Goal: Task Accomplishment & Management: Manage account settings

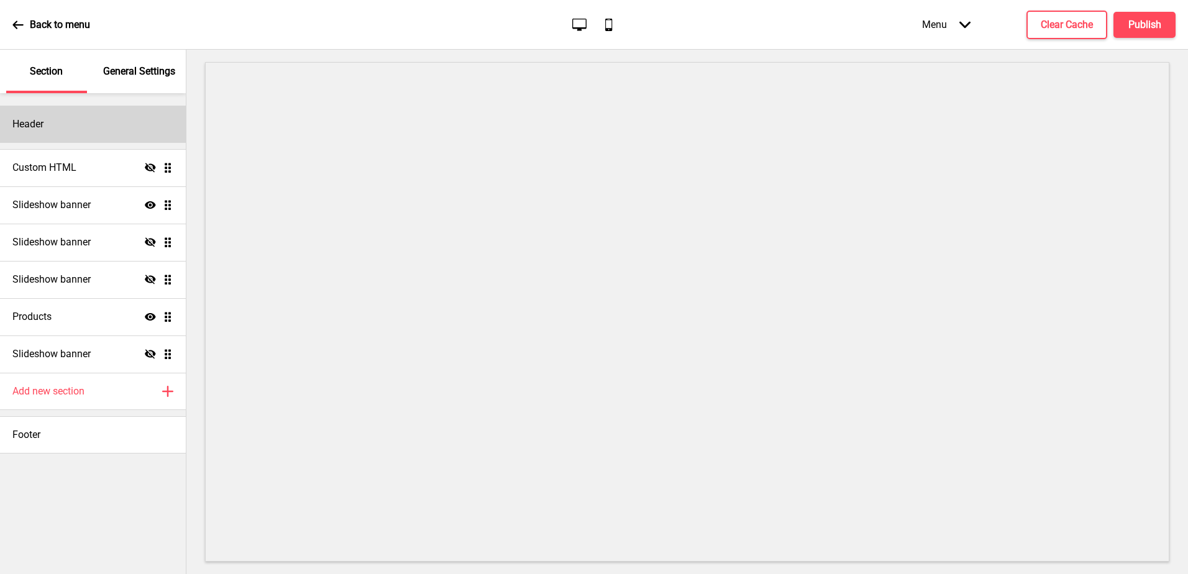
click at [47, 124] on div "Header" at bounding box center [93, 124] width 186 height 37
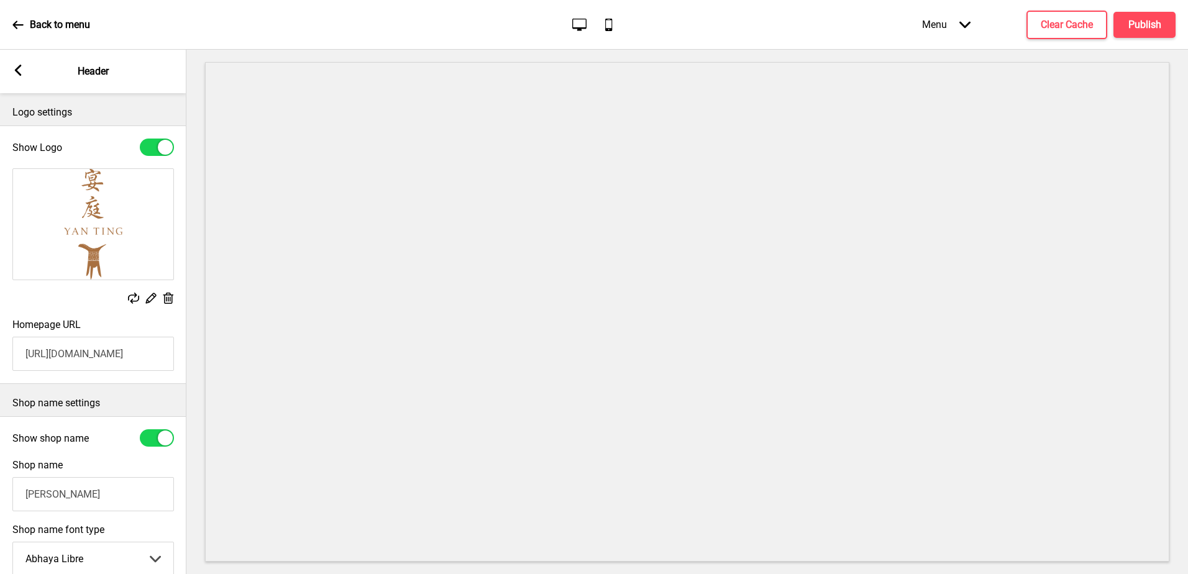
click at [21, 73] on rect at bounding box center [17, 70] width 11 height 11
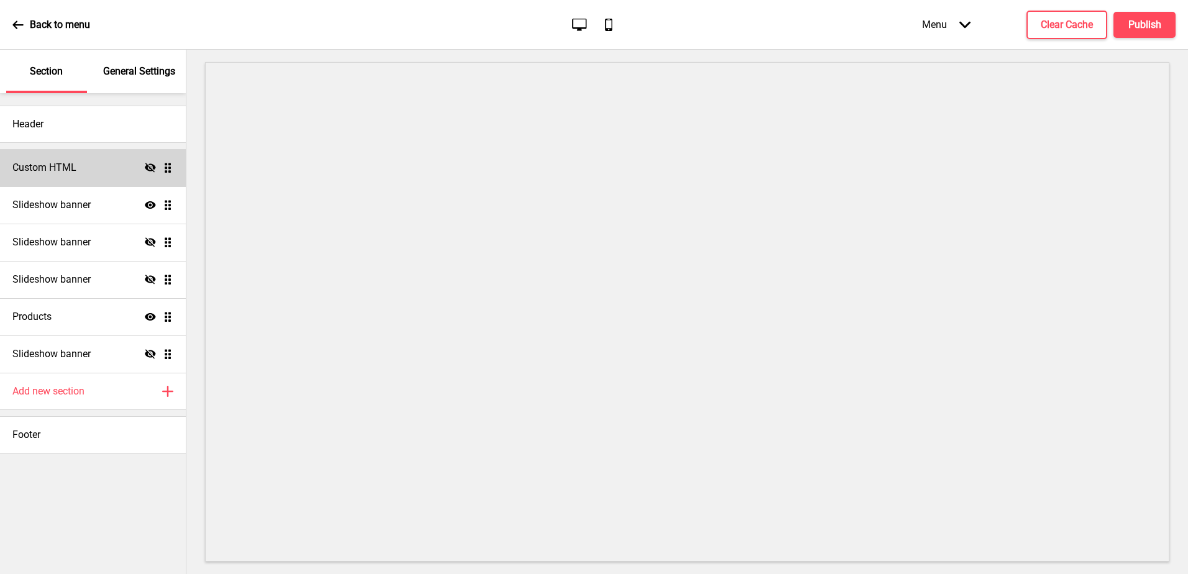
click at [52, 174] on h4 "Custom HTML" at bounding box center [44, 168] width 64 height 14
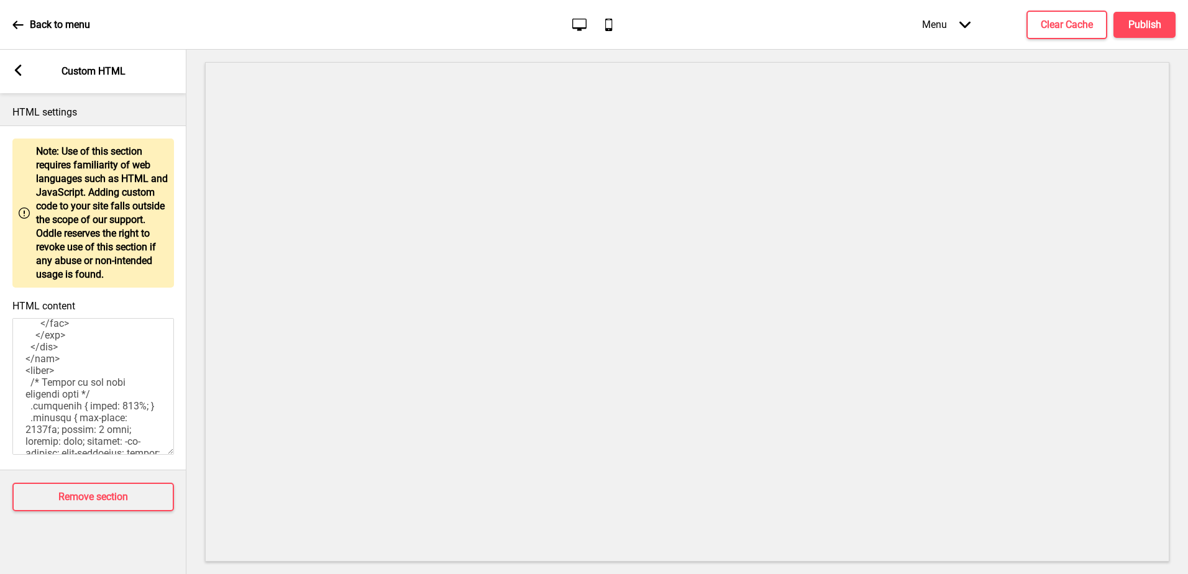
scroll to position [603, 0]
click at [22, 70] on rect at bounding box center [17, 70] width 11 height 11
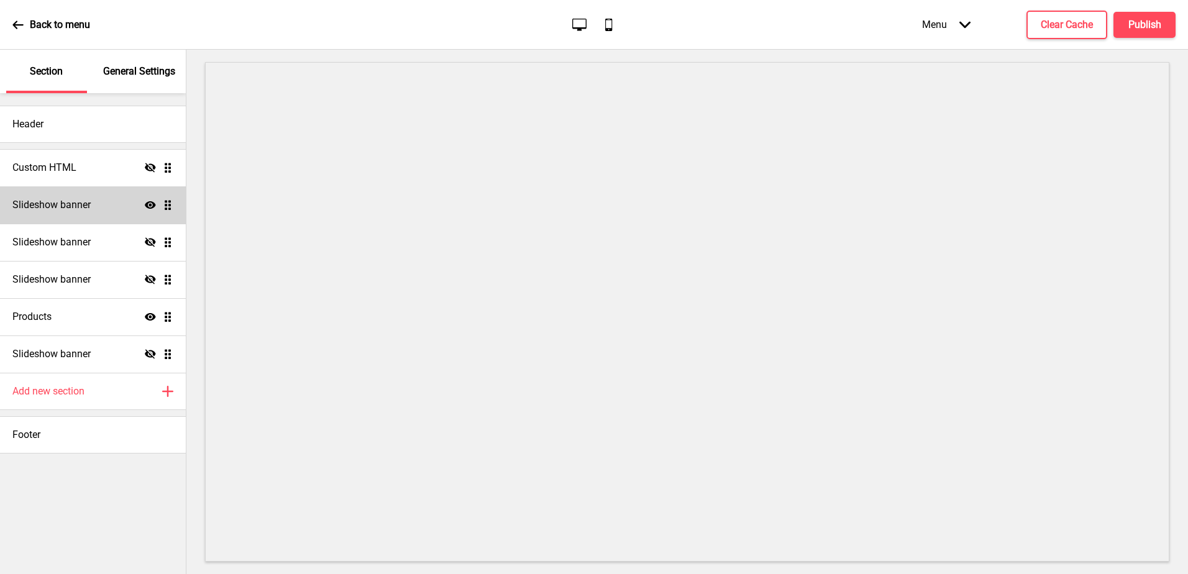
click at [71, 206] on h4 "Slideshow banner" at bounding box center [51, 205] width 78 height 14
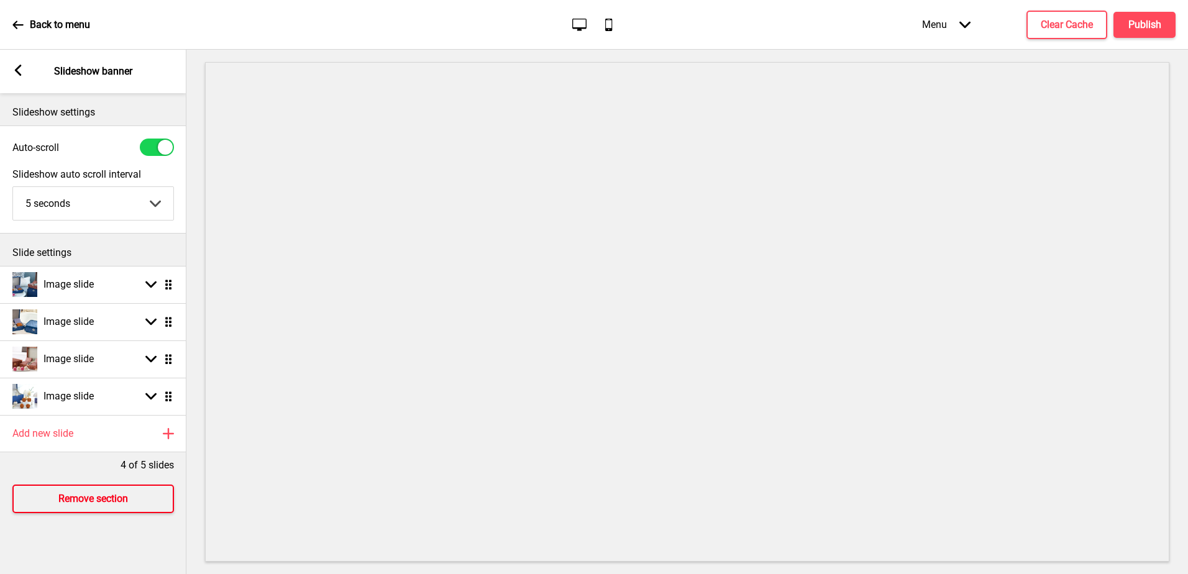
click at [95, 495] on h4 "Remove section" at bounding box center [93, 499] width 70 height 14
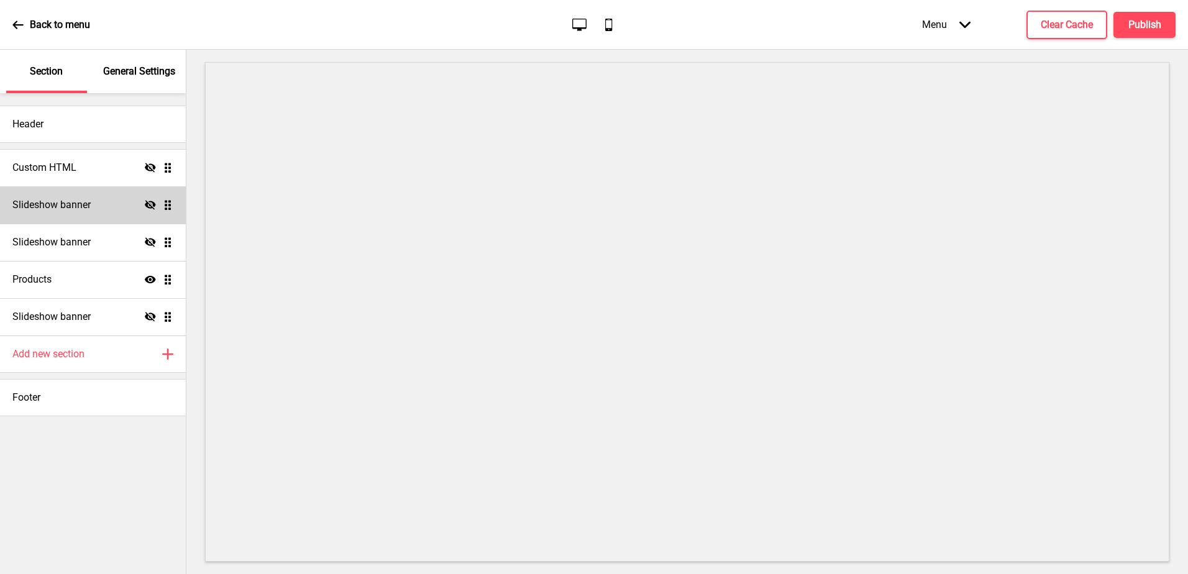
click at [73, 211] on h4 "Slideshow banner" at bounding box center [51, 205] width 78 height 14
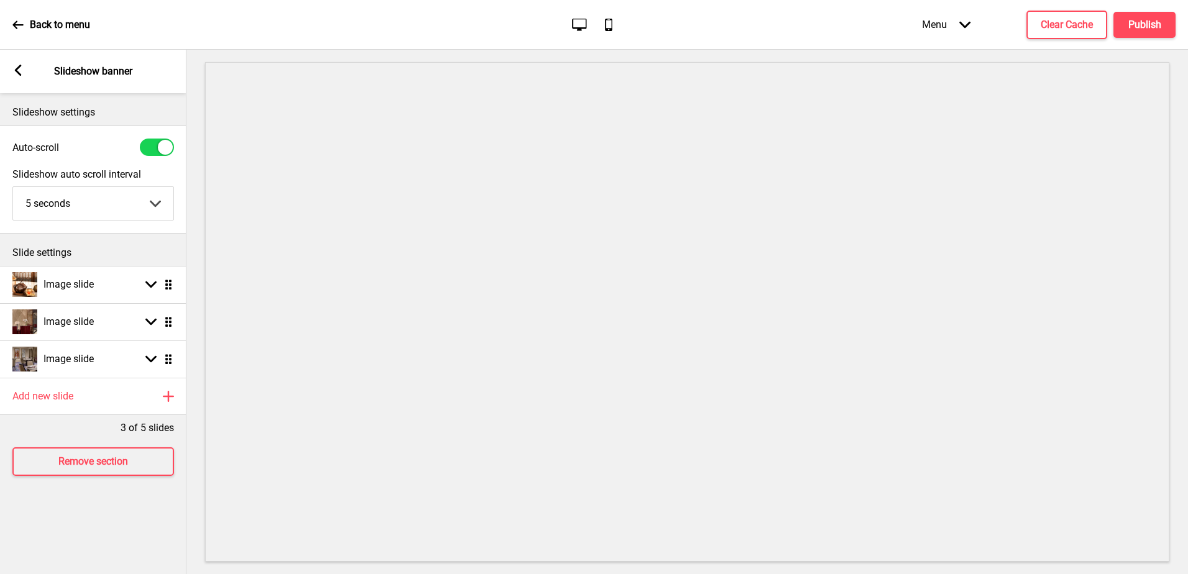
click at [19, 71] on rect at bounding box center [17, 70] width 11 height 11
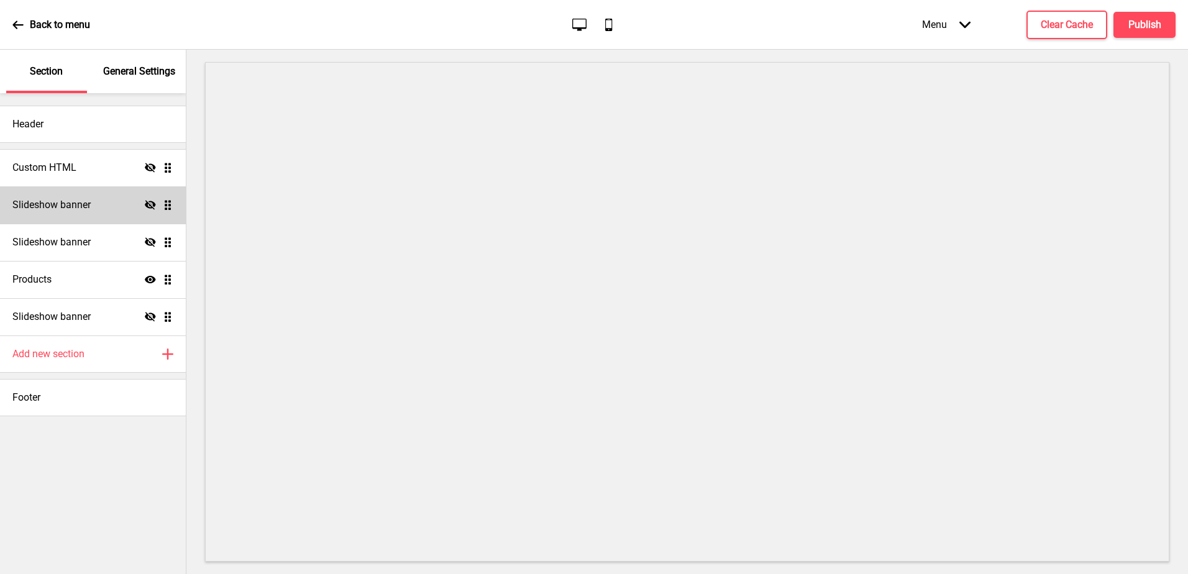
click at [82, 201] on h4 "Slideshow banner" at bounding box center [51, 205] width 78 height 14
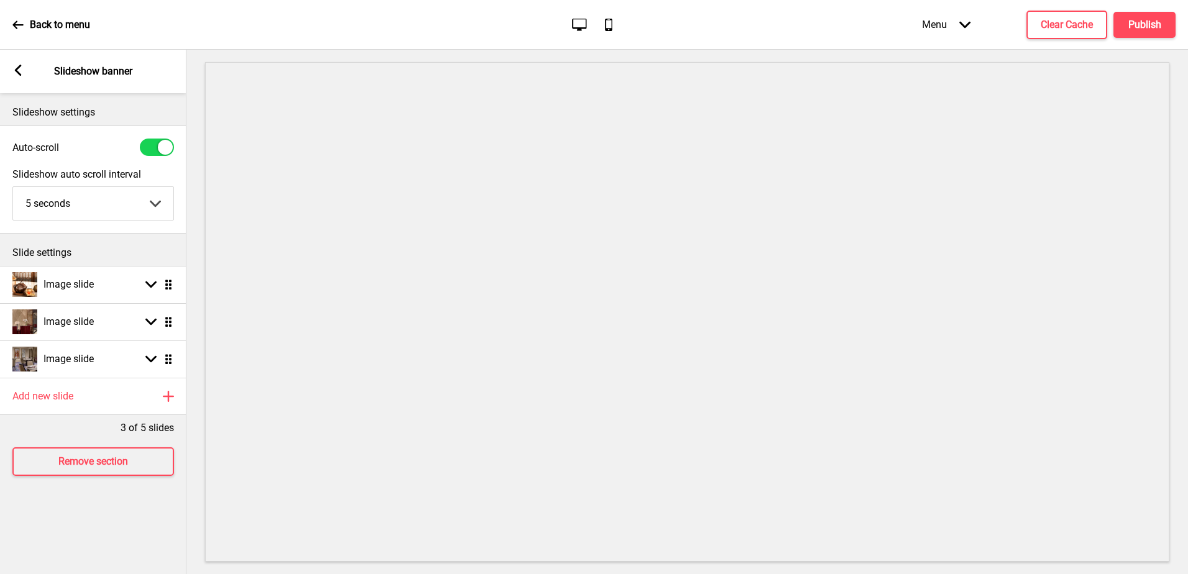
click at [20, 66] on icon at bounding box center [18, 70] width 7 height 11
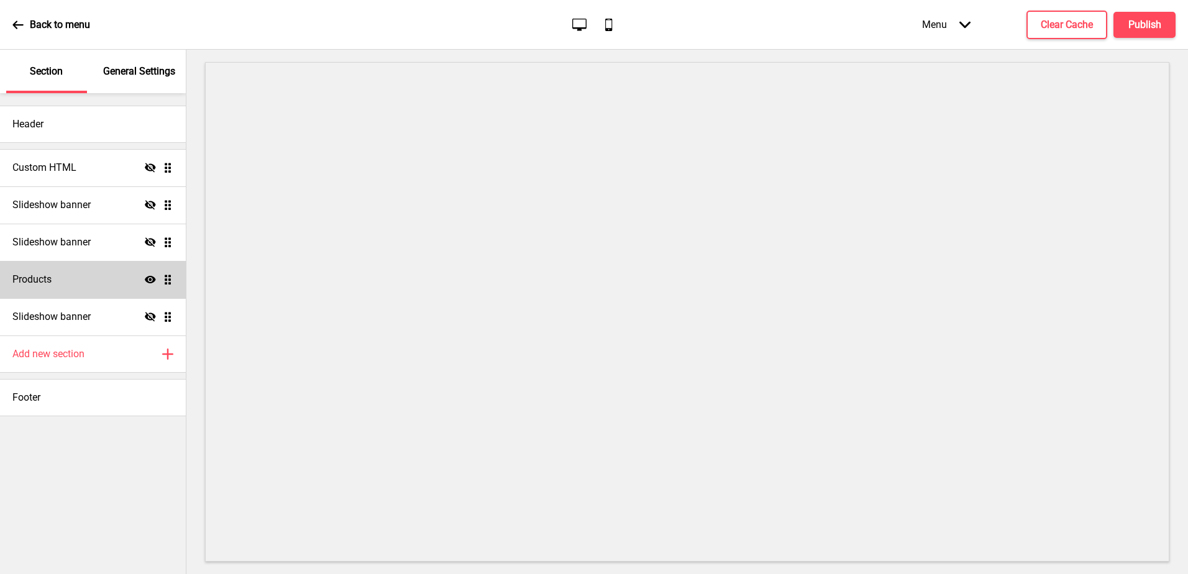
click at [48, 283] on h4 "Products" at bounding box center [31, 280] width 39 height 14
select select "side"
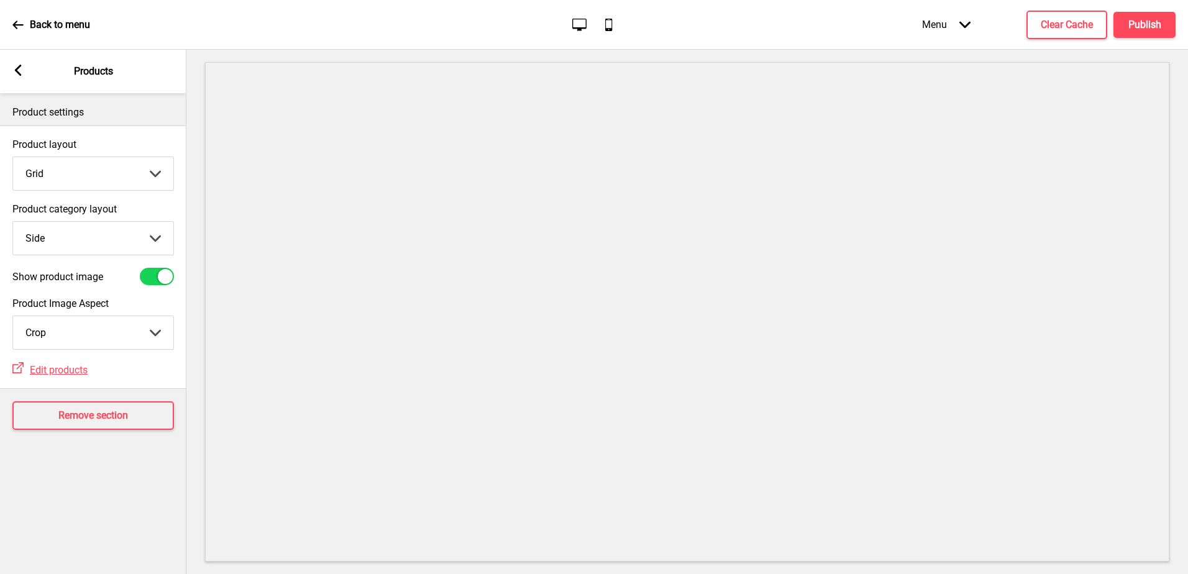
click at [19, 77] on div "Arrow left" at bounding box center [17, 72] width 11 height 14
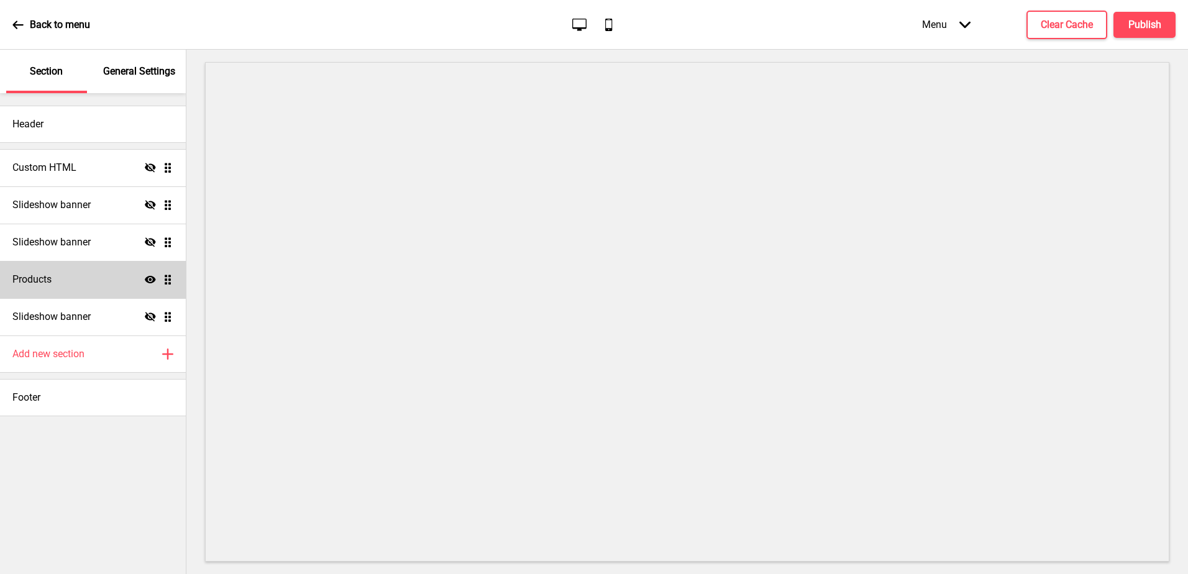
click at [152, 280] on icon "Show" at bounding box center [150, 279] width 11 height 11
click at [152, 280] on icon "Hide" at bounding box center [150, 279] width 11 height 11
click at [152, 280] on icon "Show" at bounding box center [150, 279] width 11 height 11
click at [150, 204] on icon "Hide" at bounding box center [150, 204] width 11 height 11
click at [150, 204] on icon at bounding box center [150, 204] width 11 height 7
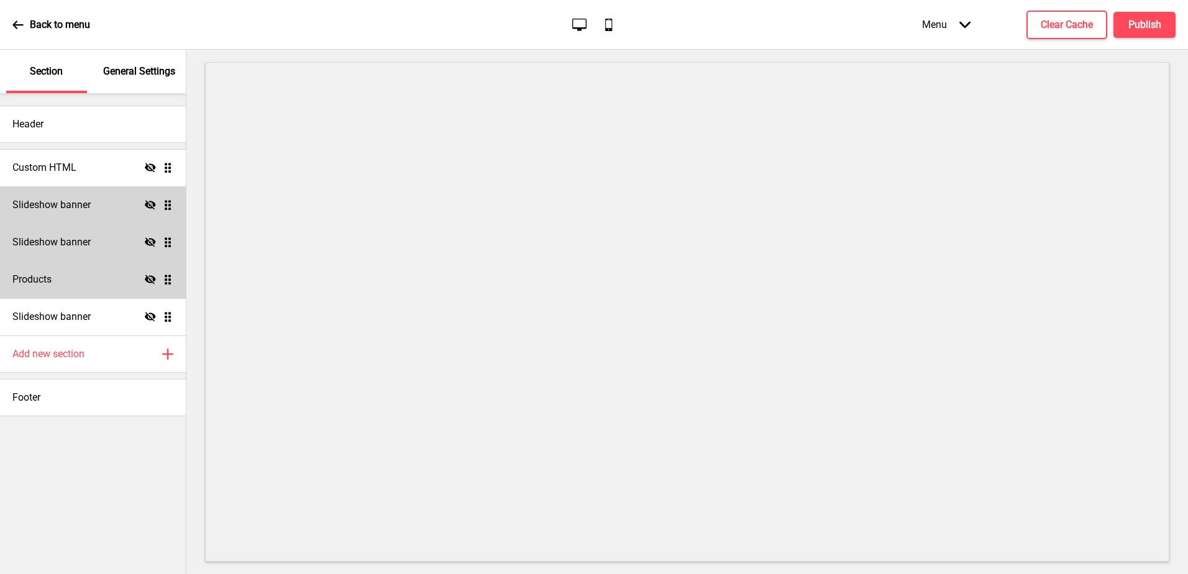
click at [145, 241] on icon at bounding box center [150, 241] width 11 height 9
click at [145, 241] on icon "Show" at bounding box center [150, 242] width 11 height 11
click at [152, 244] on icon at bounding box center [150, 241] width 11 height 9
click at [152, 244] on icon "Show" at bounding box center [150, 242] width 11 height 11
click at [1051, 28] on h4 "Clear Cache" at bounding box center [1066, 25] width 52 height 14
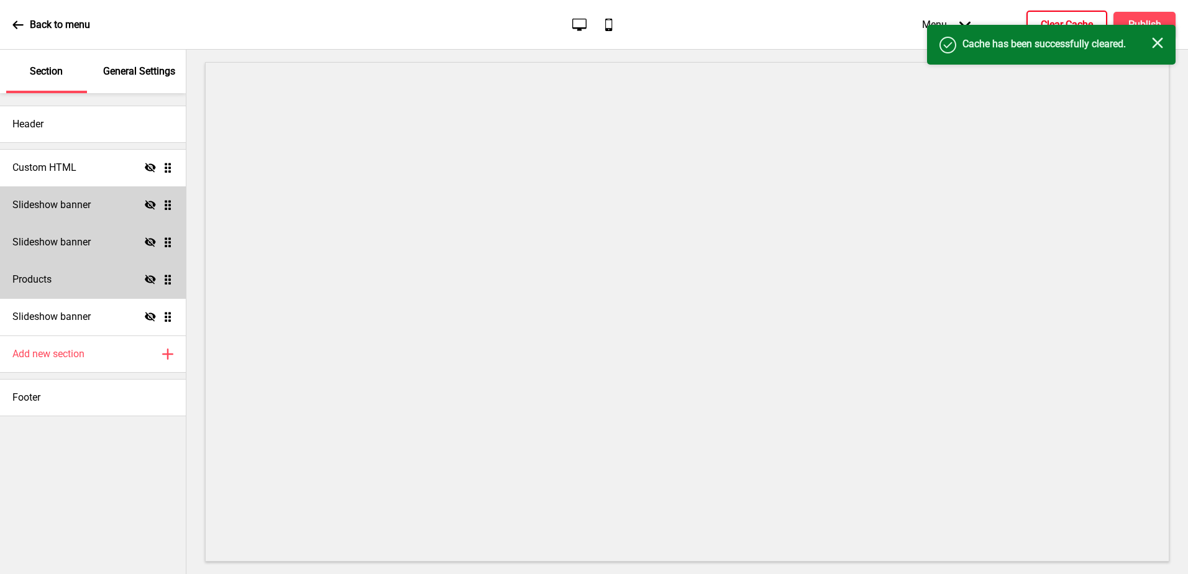
click at [1157, 47] on icon "Close" at bounding box center [1157, 42] width 11 height 11
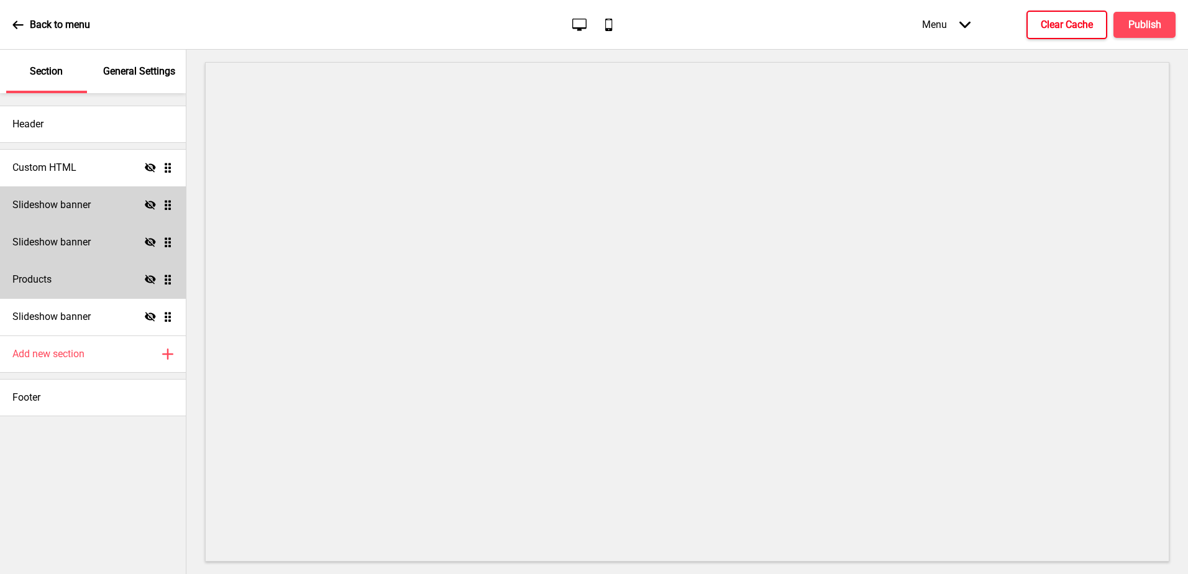
click at [143, 70] on p "General Settings" at bounding box center [139, 72] width 72 height 14
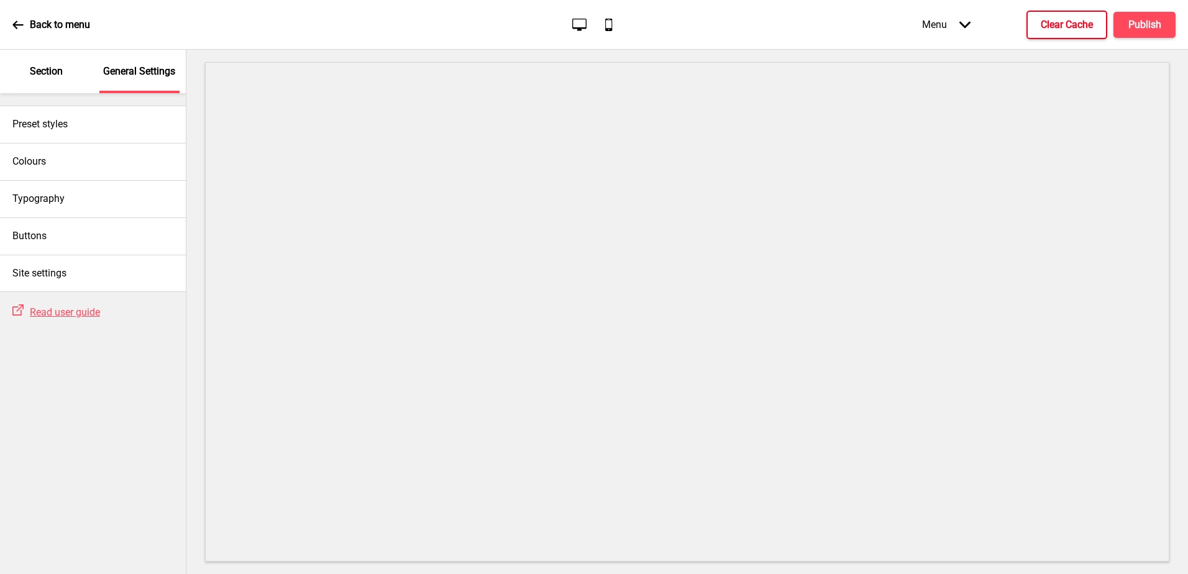
click at [49, 82] on div "Section" at bounding box center [46, 71] width 81 height 43
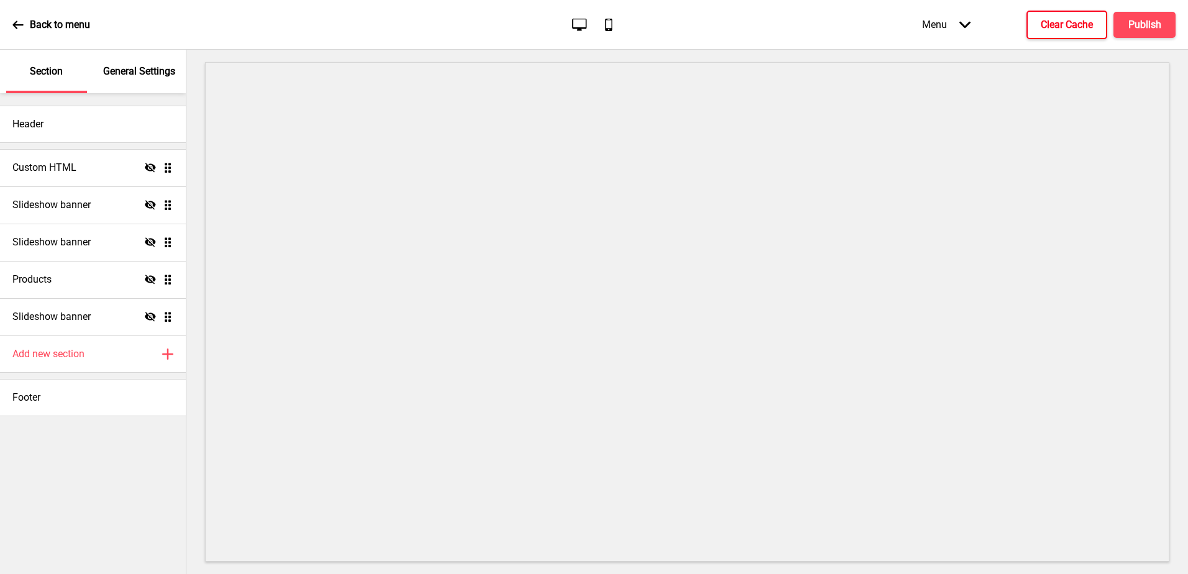
click at [967, 28] on icon "Arrow down" at bounding box center [964, 24] width 11 height 11
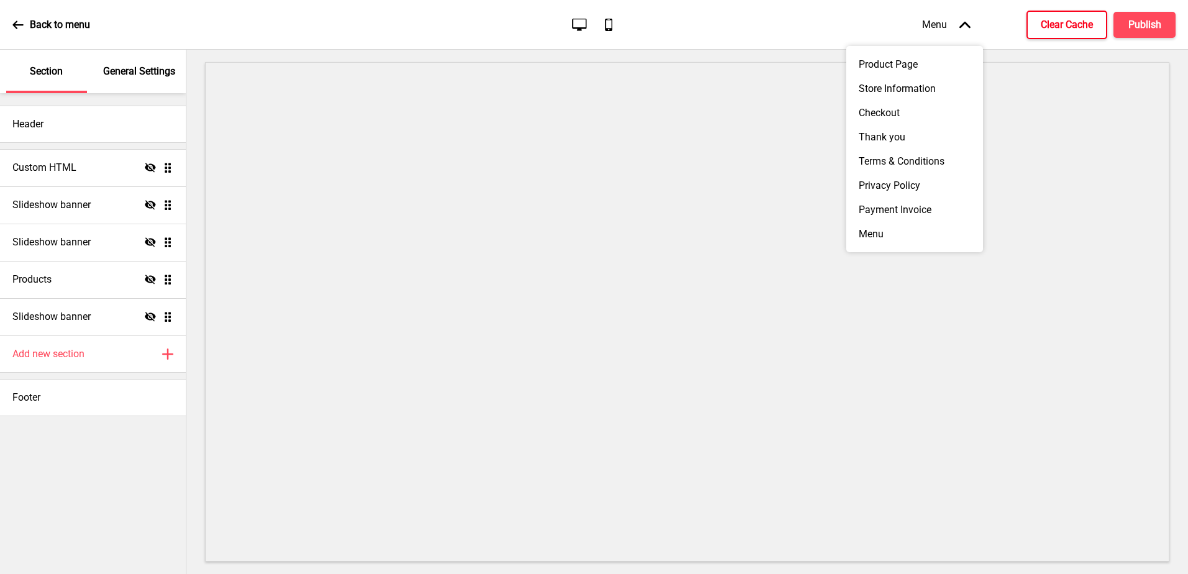
click at [967, 28] on icon "Arrow up" at bounding box center [964, 24] width 11 height 11
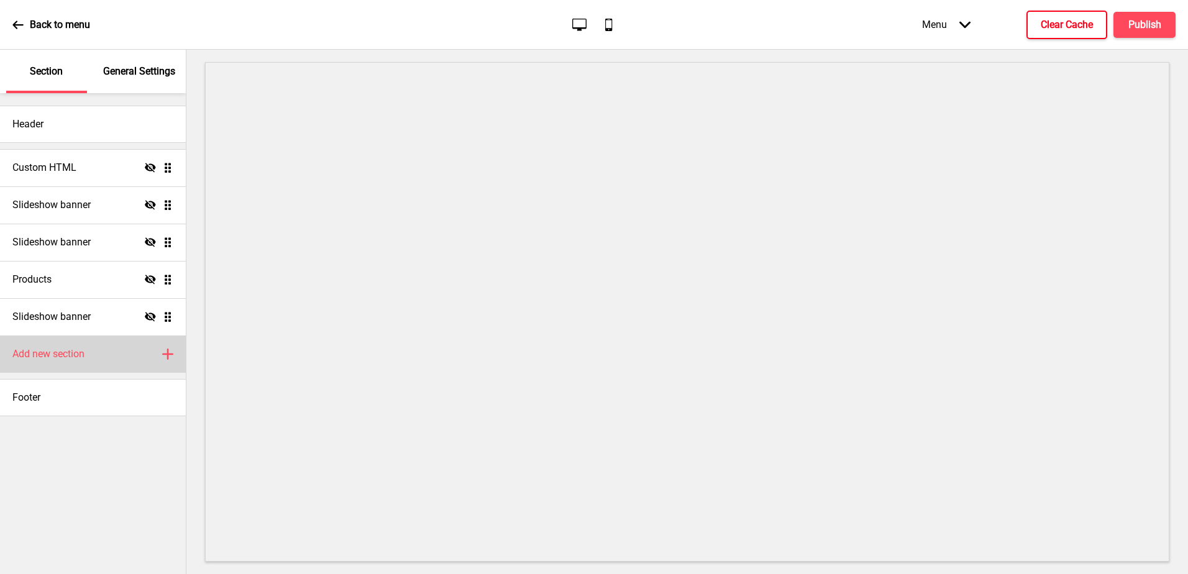
click at [166, 357] on icon "Plus" at bounding box center [167, 353] width 11 height 11
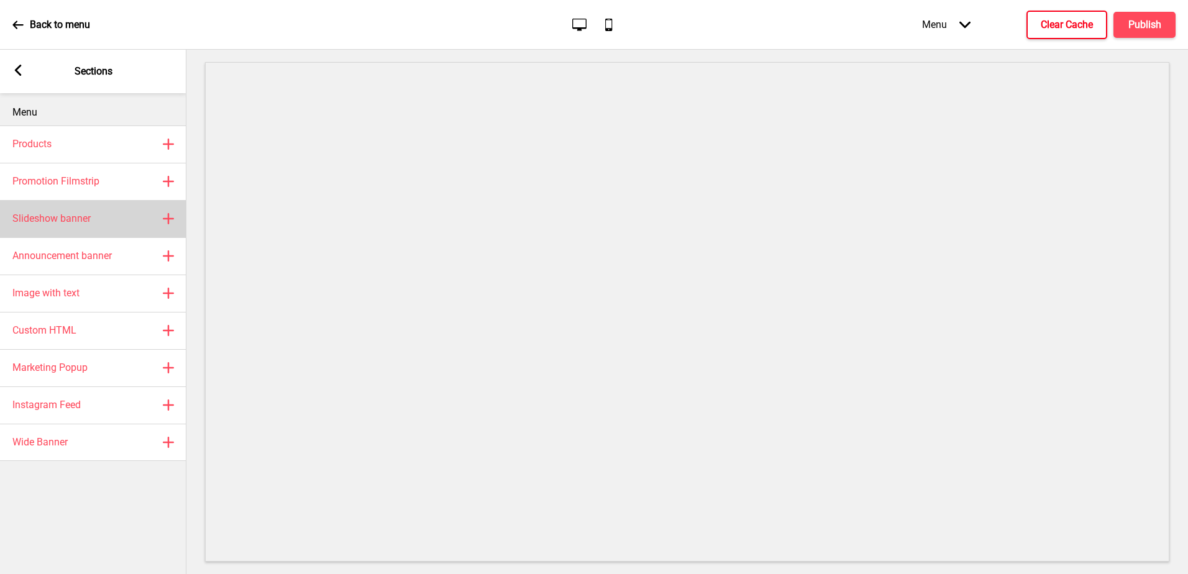
click at [166, 222] on rect at bounding box center [168, 218] width 15 height 15
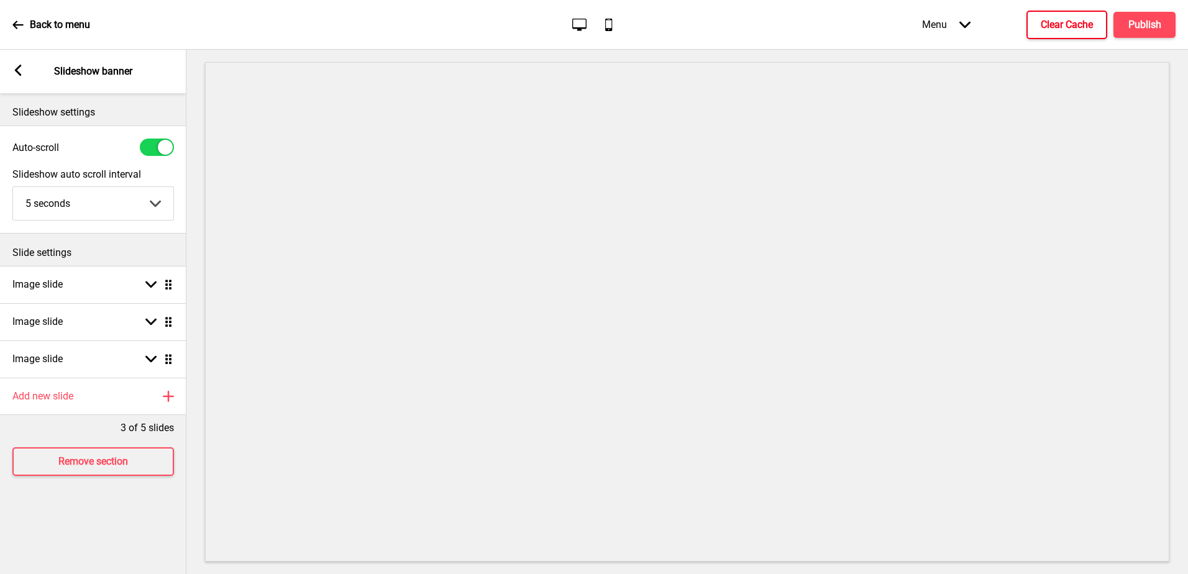
click at [15, 77] on div "Arrow left" at bounding box center [17, 72] width 11 height 14
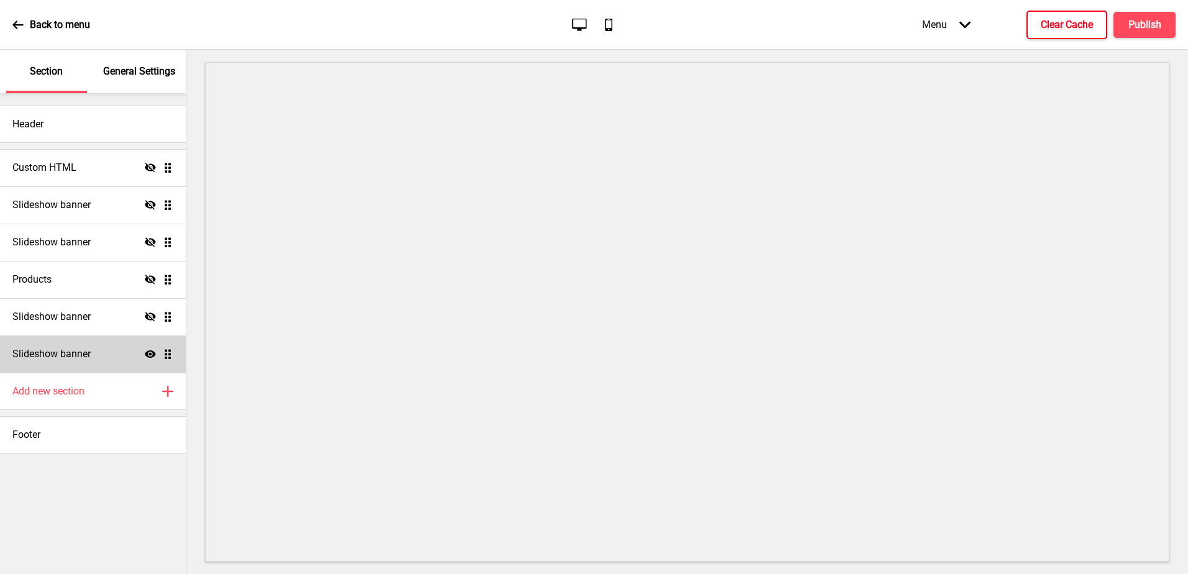
click at [170, 360] on div "Slideshow banner Show Drag" at bounding box center [93, 353] width 186 height 37
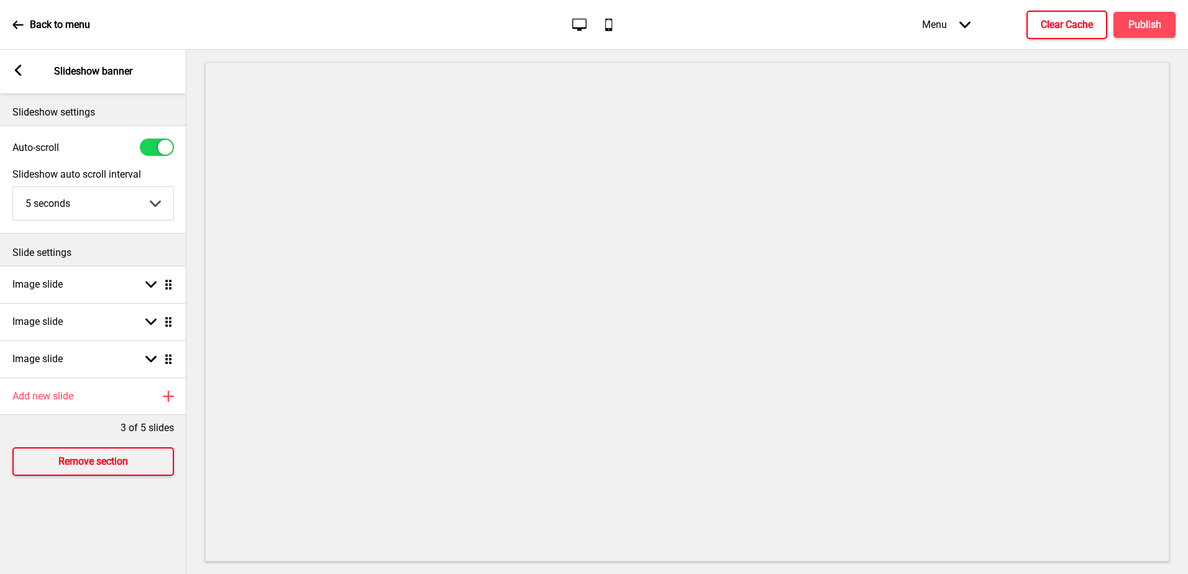
click at [143, 460] on button "Remove section" at bounding box center [93, 461] width 162 height 29
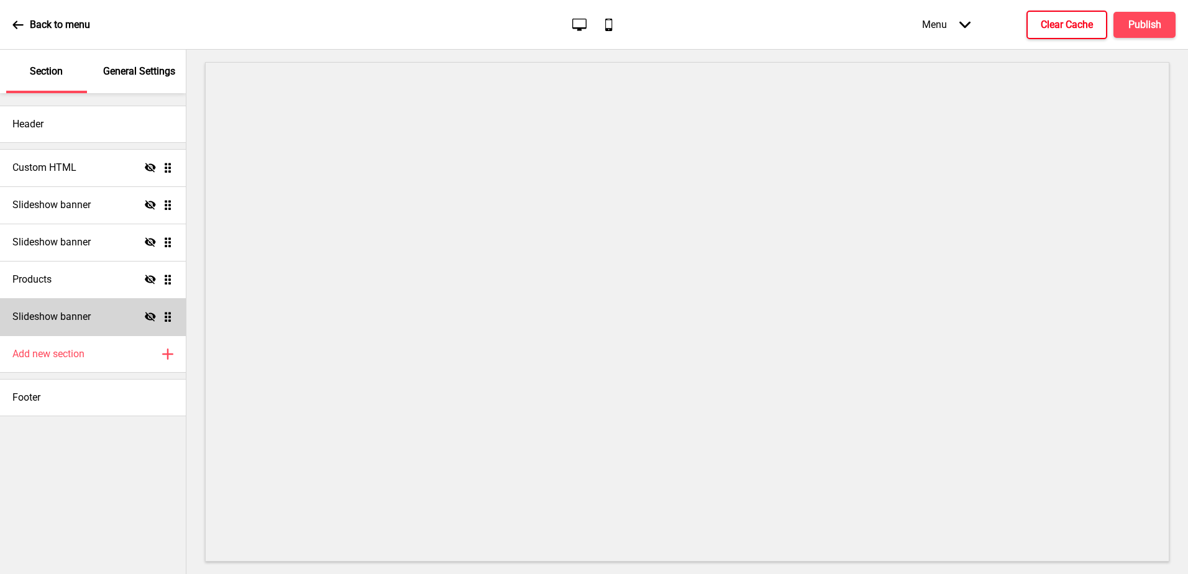
click at [153, 318] on icon "Hide" at bounding box center [150, 316] width 11 height 11
click at [167, 317] on ul "Custom HTML Hide Drag Slideshow banner Hide Drag Slideshow banner Hide Drag Pro…" at bounding box center [93, 242] width 186 height 186
click at [168, 321] on ul "Custom HTML Hide Drag Slideshow banner Hide Drag Slideshow banner Hide Drag Pro…" at bounding box center [93, 242] width 186 height 186
click at [152, 320] on icon at bounding box center [150, 316] width 11 height 7
drag, startPoint x: 88, startPoint y: 313, endPoint x: 82, endPoint y: 320, distance: 9.2
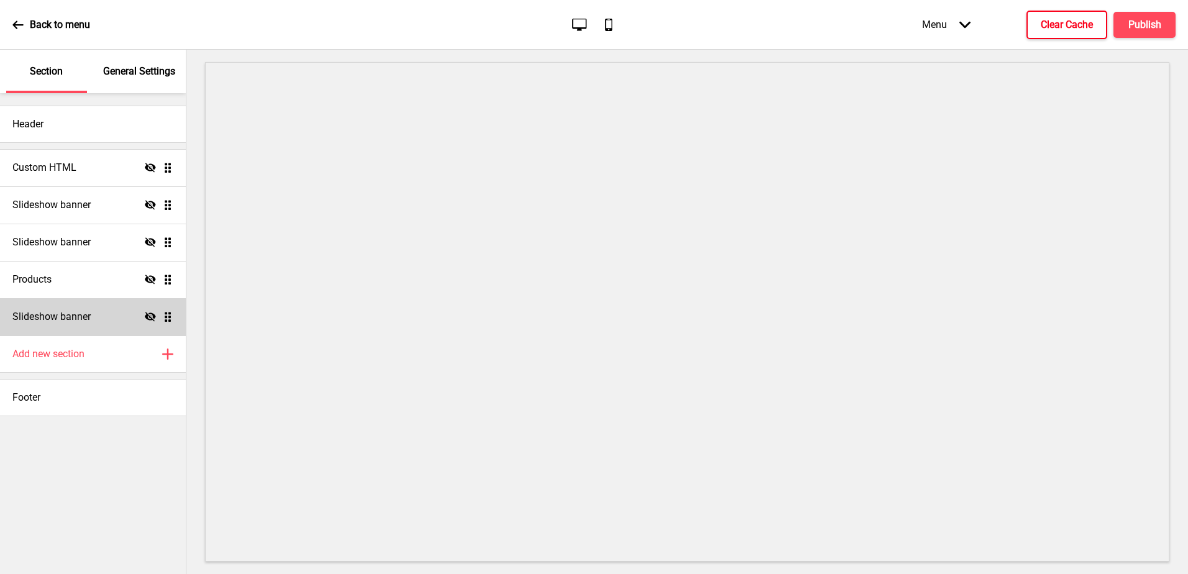
click at [82, 320] on h4 "Slideshow banner" at bounding box center [51, 317] width 78 height 14
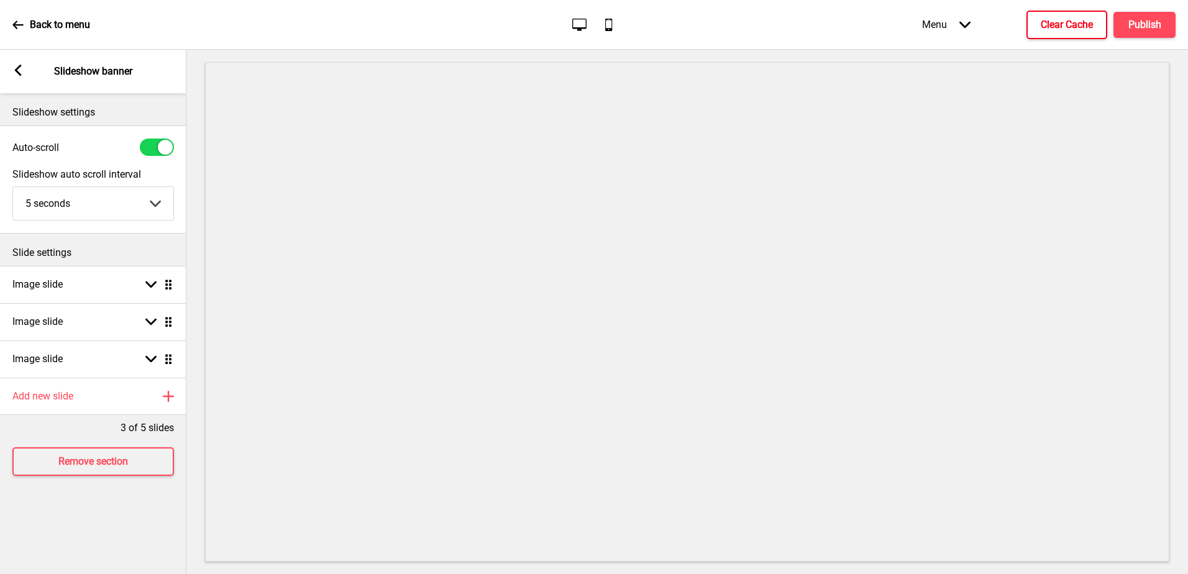
click at [26, 70] on div "Arrow left Slideshow banner" at bounding box center [93, 71] width 186 height 43
click at [20, 73] on rect at bounding box center [17, 70] width 11 height 11
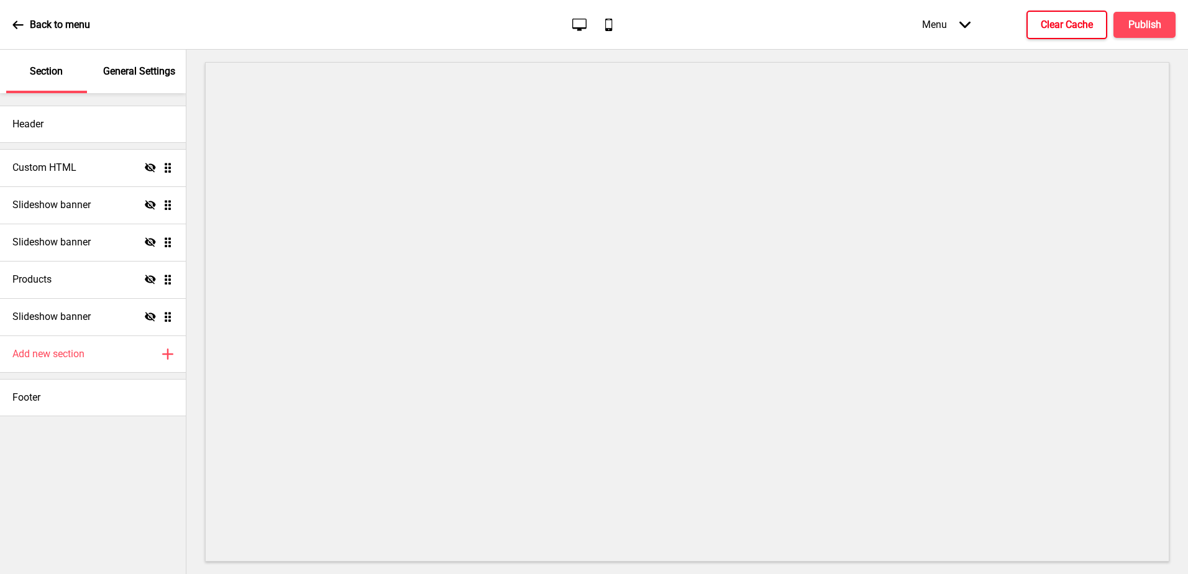
click at [23, 28] on icon at bounding box center [17, 24] width 11 height 11
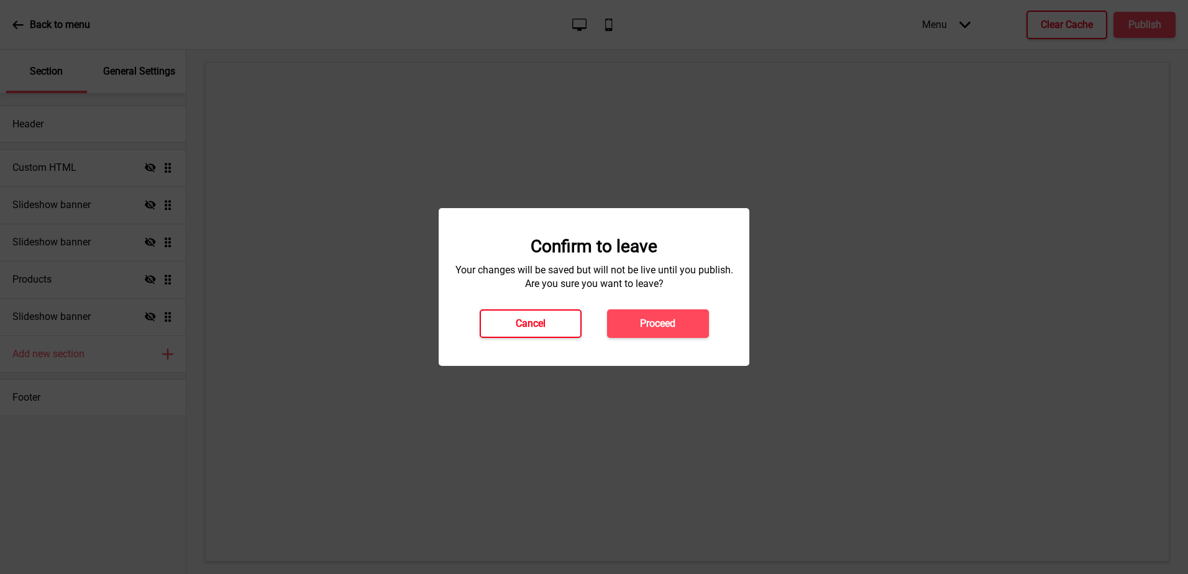
click at [517, 327] on h4 "Cancel" at bounding box center [531, 324] width 30 height 14
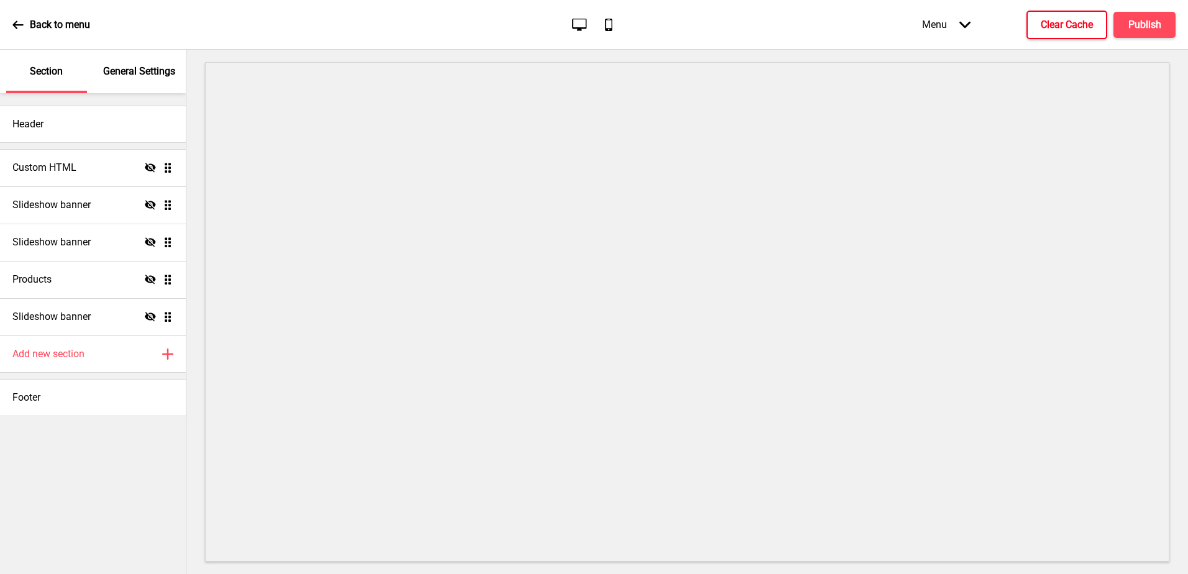
click at [25, 22] on div "Back to menu" at bounding box center [51, 25] width 78 height 34
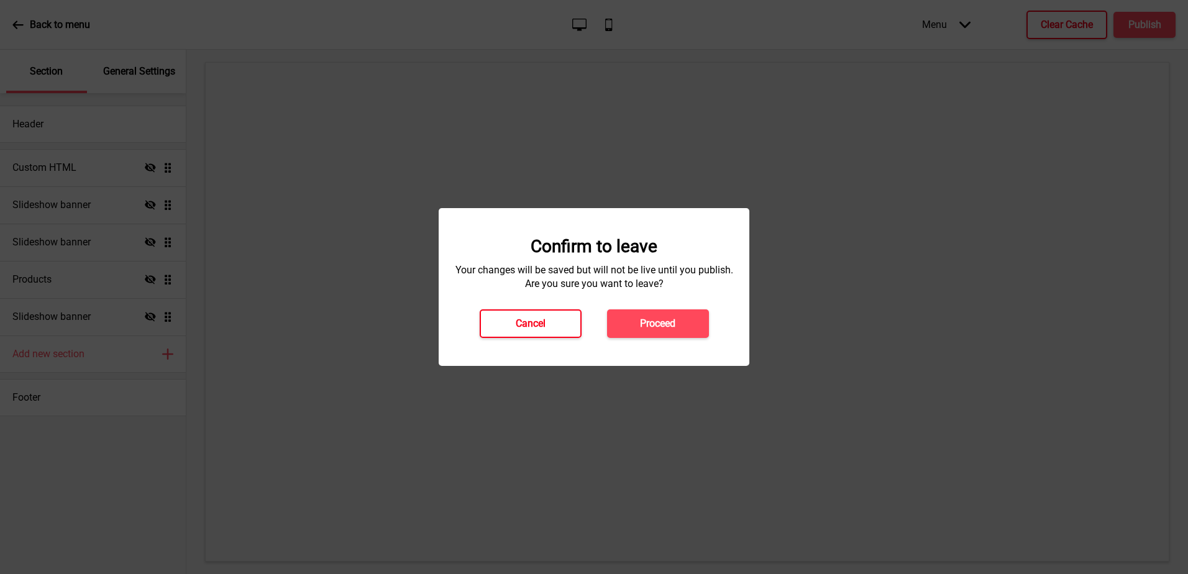
click at [534, 327] on h4 "Cancel" at bounding box center [531, 324] width 30 height 14
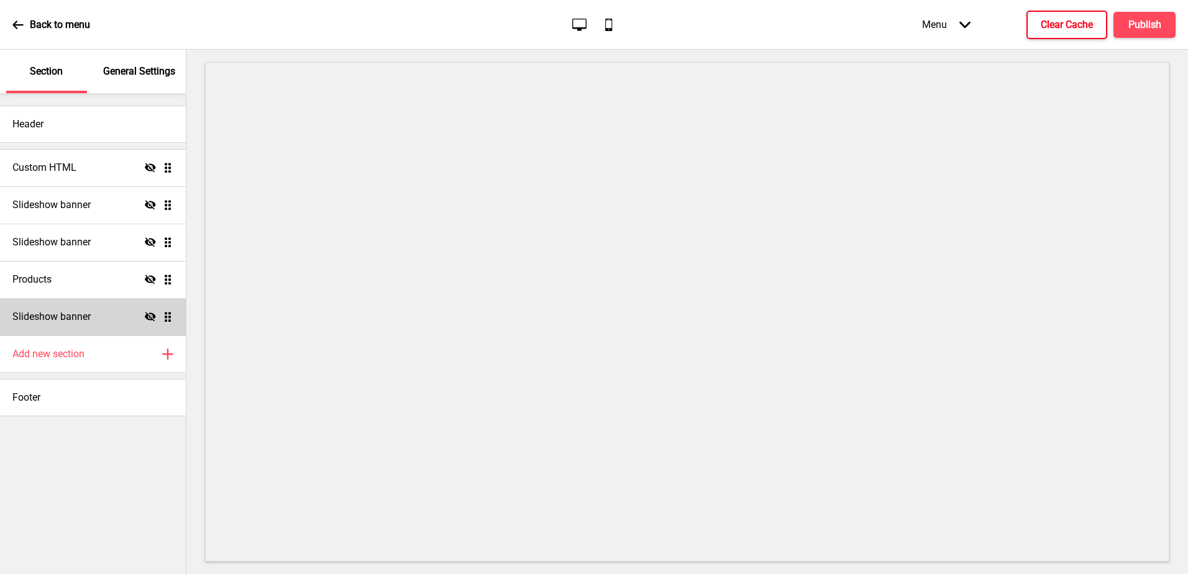
click at [116, 321] on div "Slideshow banner Hide Drag" at bounding box center [93, 316] width 186 height 37
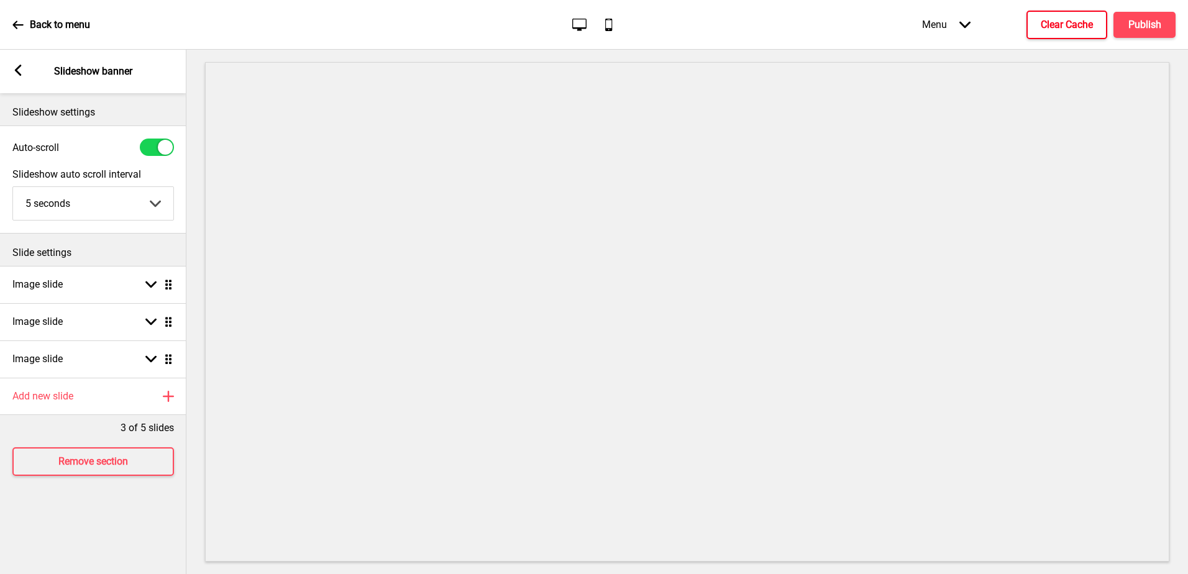
click at [24, 70] on div "Arrow left Slideshow banner" at bounding box center [93, 71] width 186 height 43
click at [15, 71] on rect at bounding box center [17, 70] width 11 height 11
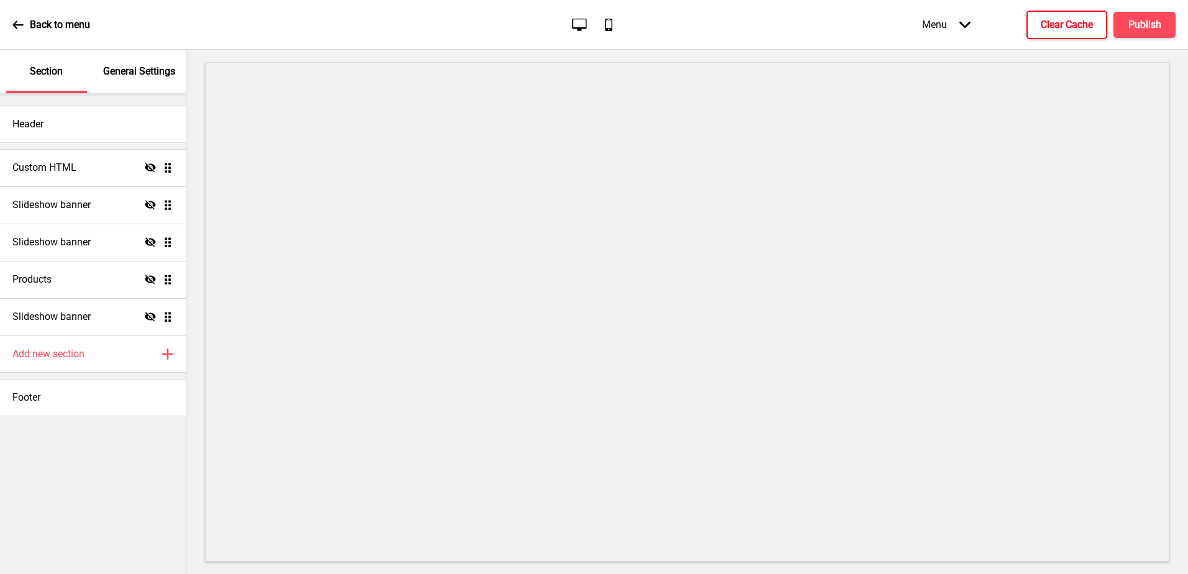
click at [148, 319] on icon at bounding box center [150, 316] width 11 height 9
click at [169, 317] on ul "Custom HTML Hide Drag Slideshow banner Hide Drag Slideshow banner Hide Drag Pro…" at bounding box center [93, 242] width 186 height 186
click at [145, 317] on icon at bounding box center [150, 316] width 11 height 7
click at [151, 283] on icon at bounding box center [150, 279] width 11 height 9
click at [151, 283] on icon at bounding box center [150, 279] width 11 height 7
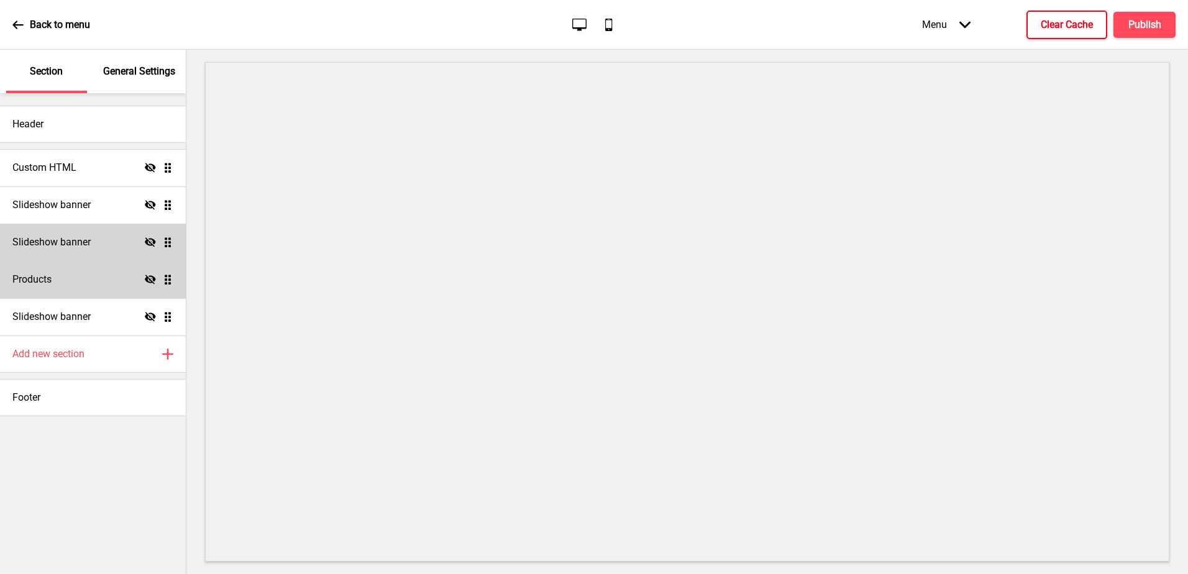
click at [146, 245] on icon "Hide" at bounding box center [150, 242] width 11 height 11
click at [146, 245] on icon "Show" at bounding box center [150, 242] width 11 height 11
click at [153, 209] on icon "Hide" at bounding box center [150, 204] width 11 height 11
click at [153, 209] on icon "Show" at bounding box center [150, 204] width 11 height 11
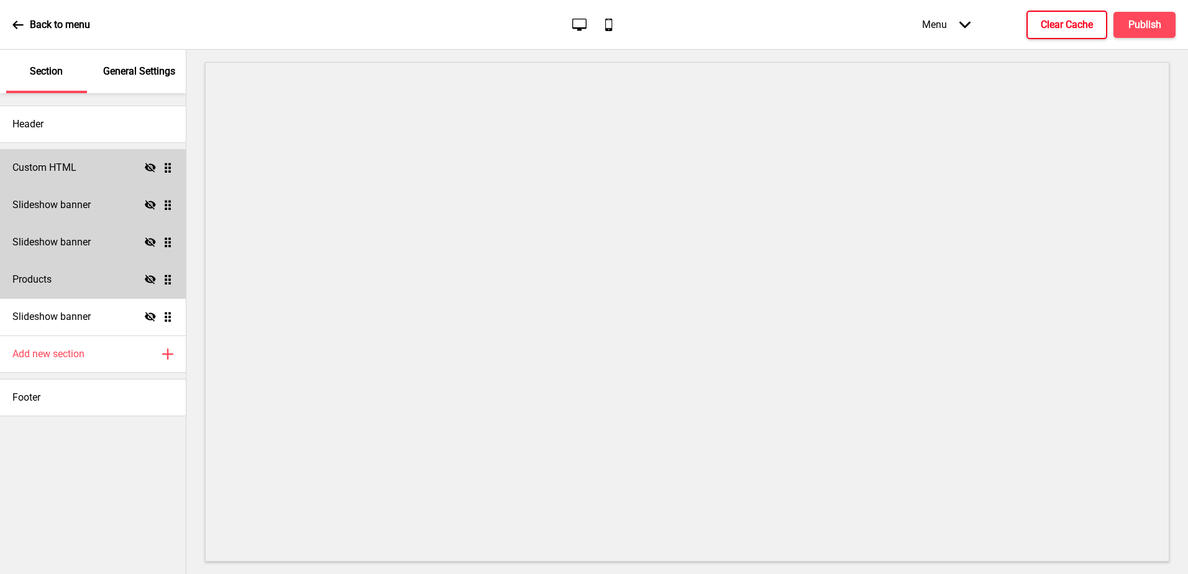
click at [152, 174] on div "Custom HTML Hide Drag" at bounding box center [93, 167] width 186 height 37
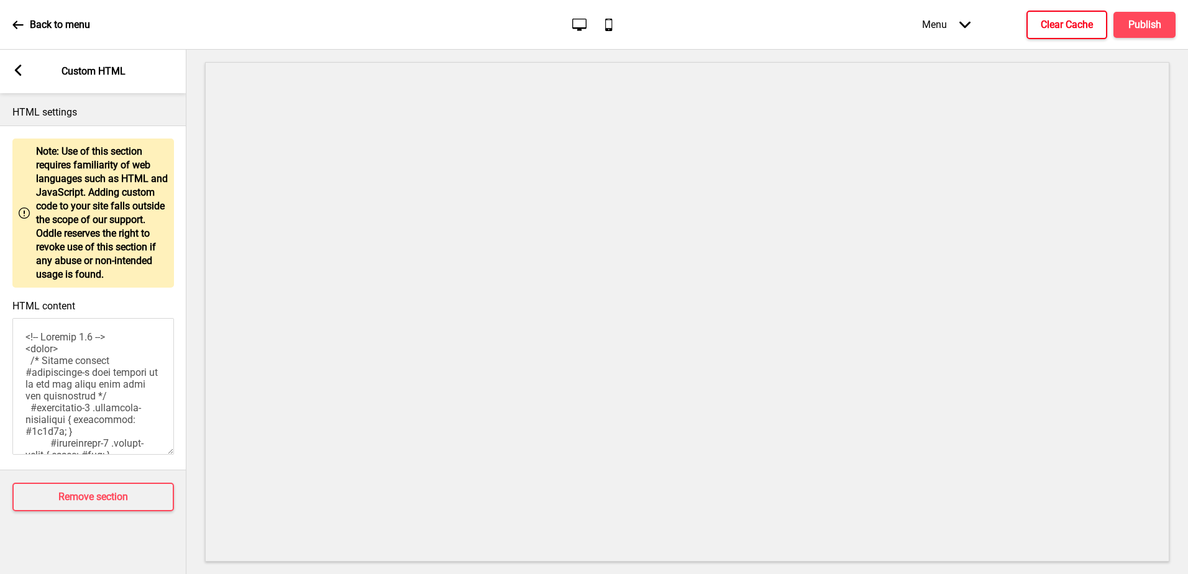
click at [25, 78] on div "Arrow left Custom HTML" at bounding box center [93, 71] width 186 height 43
click at [19, 68] on icon at bounding box center [18, 70] width 7 height 11
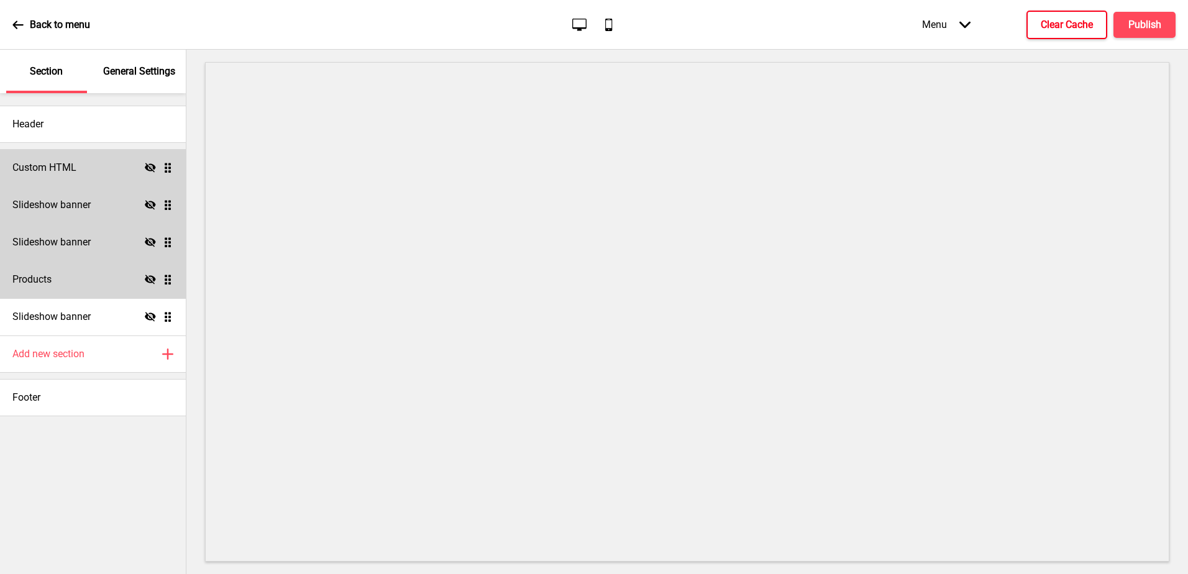
click at [147, 171] on icon "Hide" at bounding box center [150, 167] width 11 height 11
click at [147, 171] on icon "Show" at bounding box center [150, 167] width 11 height 11
click at [147, 317] on icon at bounding box center [150, 316] width 11 height 9
click at [147, 317] on icon at bounding box center [150, 316] width 11 height 7
click at [166, 321] on ul "Custom HTML Hide Drag Slideshow banner Hide Drag Slideshow banner Hide Drag Pro…" at bounding box center [93, 242] width 186 height 186
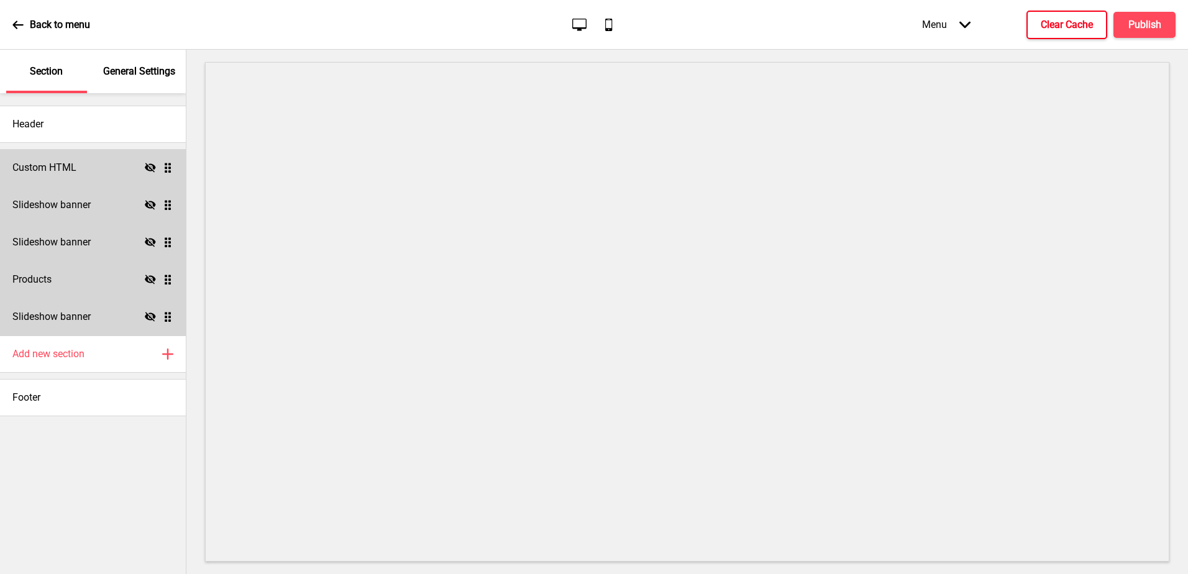
click at [100, 313] on div "Slideshow banner Hide Drag" at bounding box center [93, 316] width 186 height 37
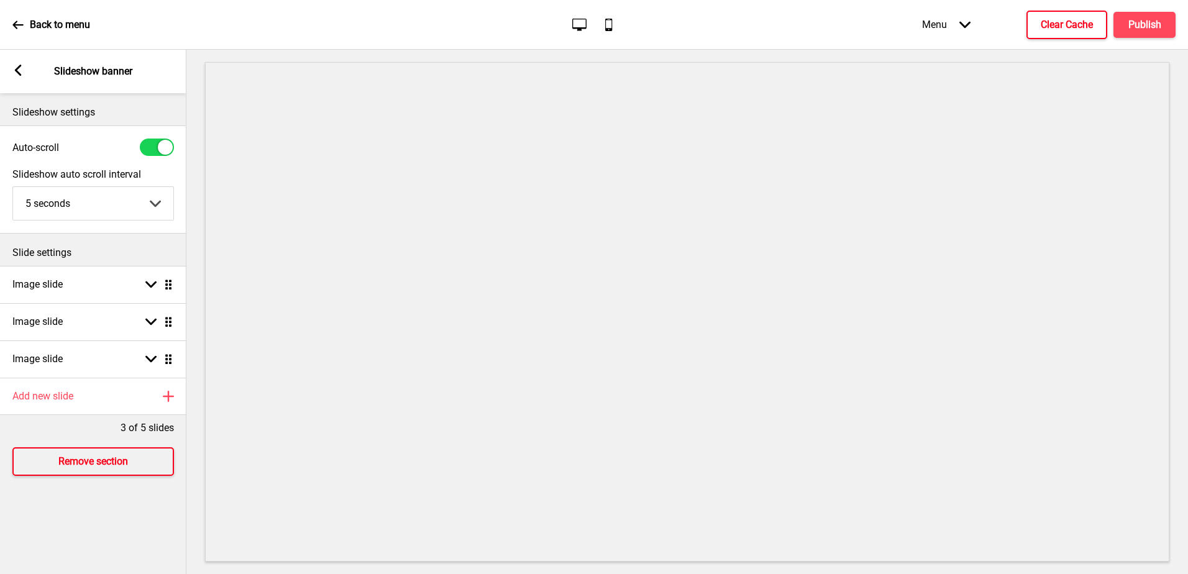
click at [121, 467] on h4 "Remove section" at bounding box center [93, 462] width 70 height 14
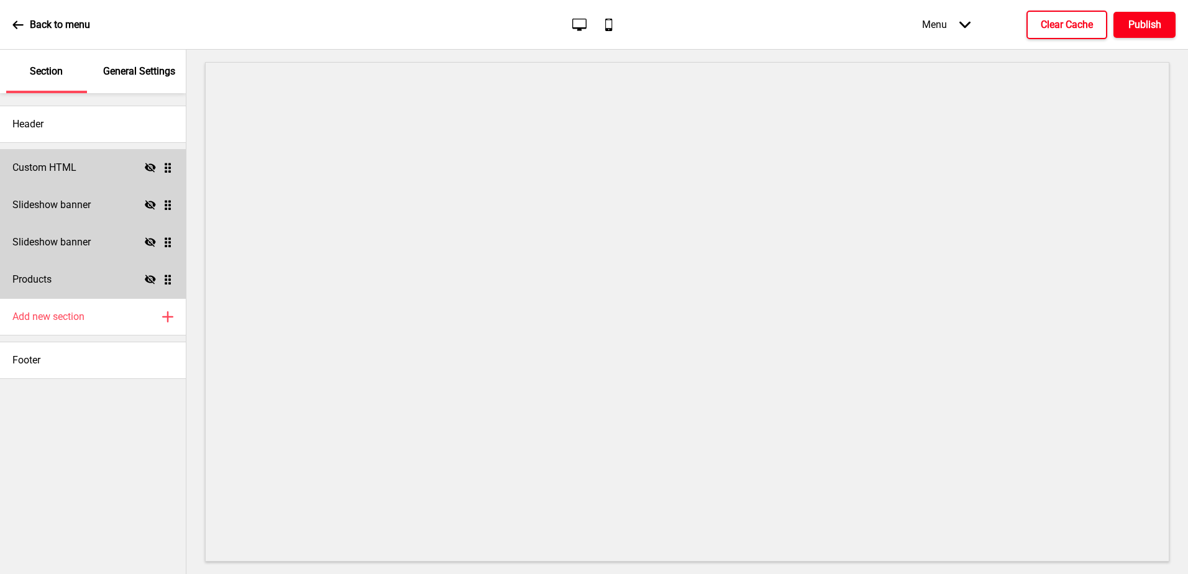
click at [1149, 27] on h4 "Publish" at bounding box center [1144, 25] width 33 height 14
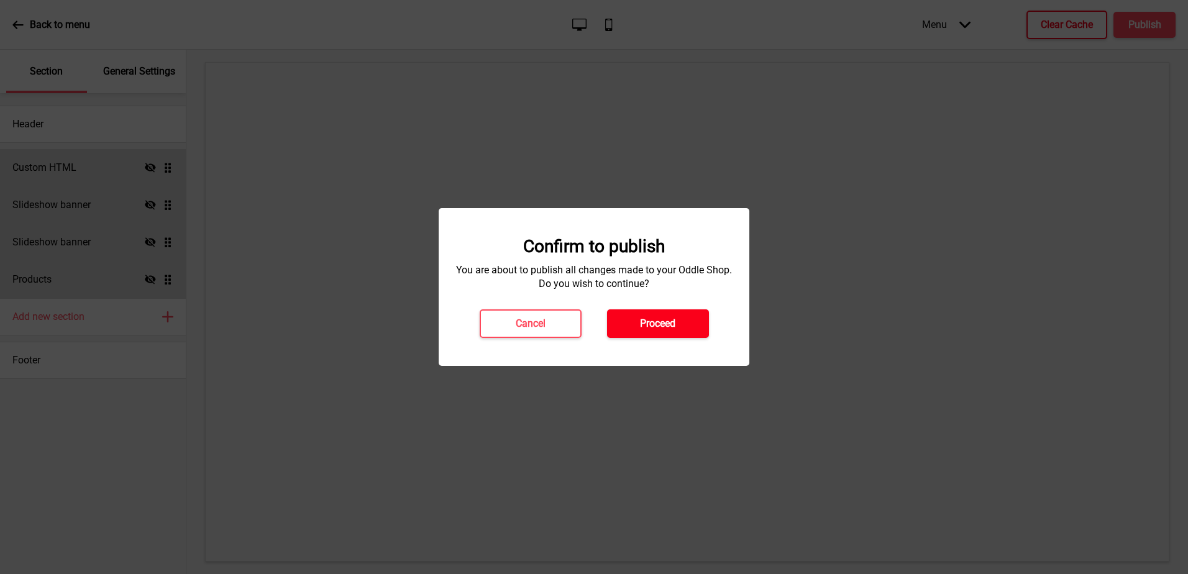
click at [673, 326] on h4 "Proceed" at bounding box center [657, 324] width 35 height 14
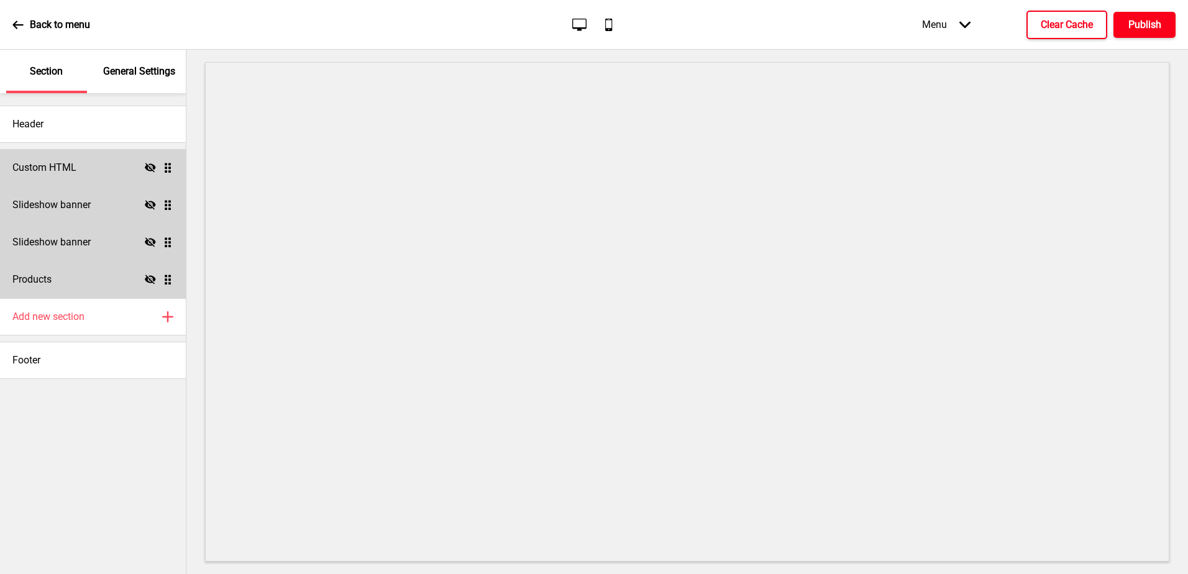
click at [1139, 22] on h4 "Publish" at bounding box center [1144, 25] width 33 height 14
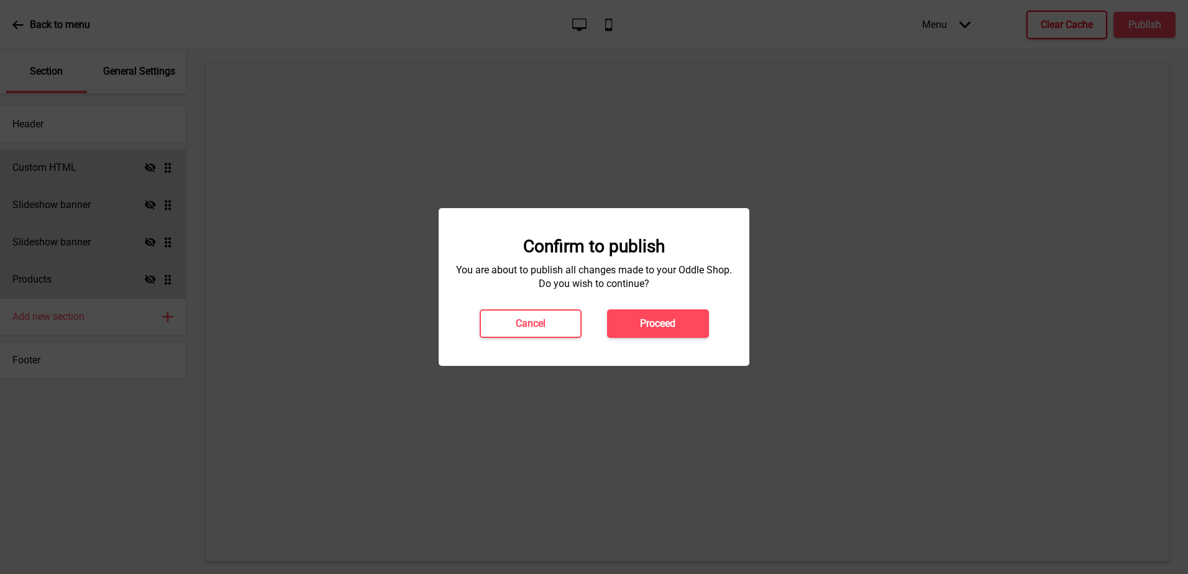
click at [643, 321] on h4 "Proceed" at bounding box center [657, 324] width 35 height 14
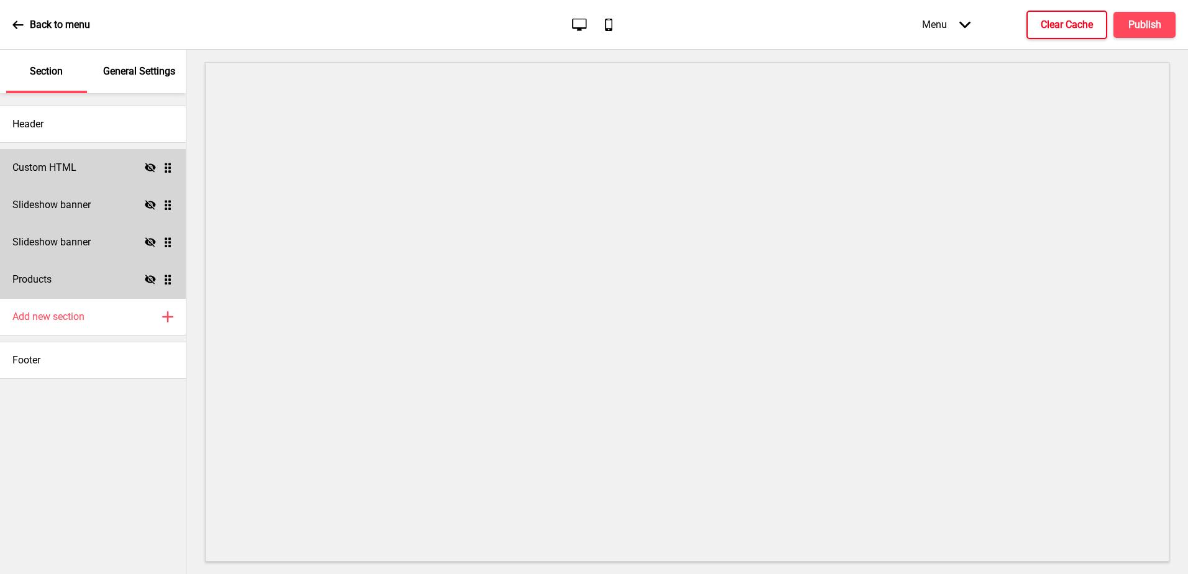
click at [52, 22] on p "Back to menu" at bounding box center [60, 25] width 60 height 14
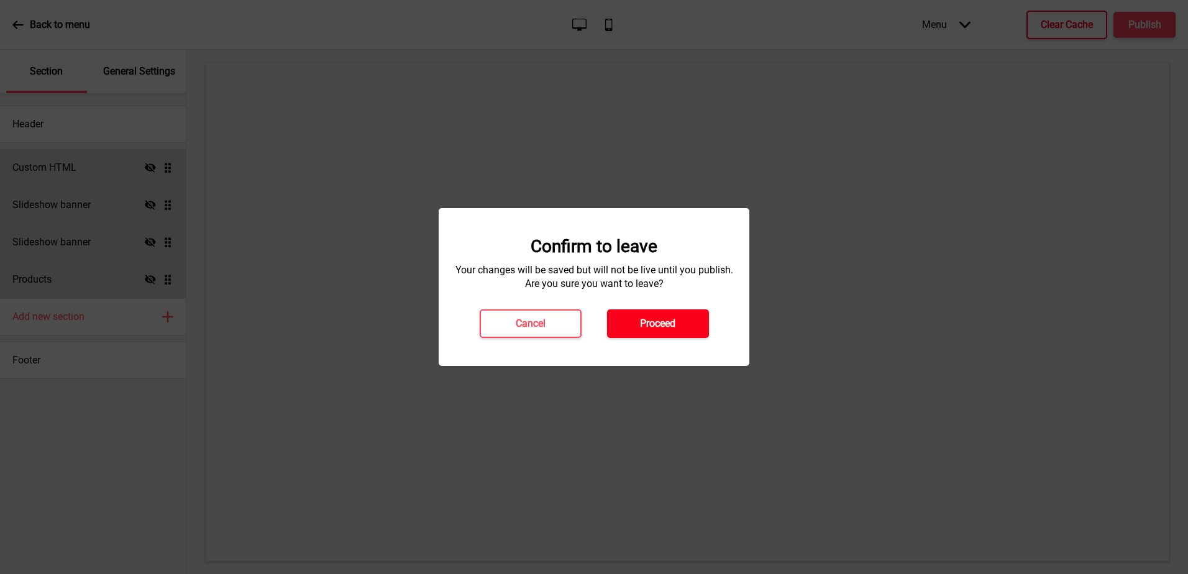
click at [658, 324] on h4 "Proceed" at bounding box center [657, 324] width 35 height 14
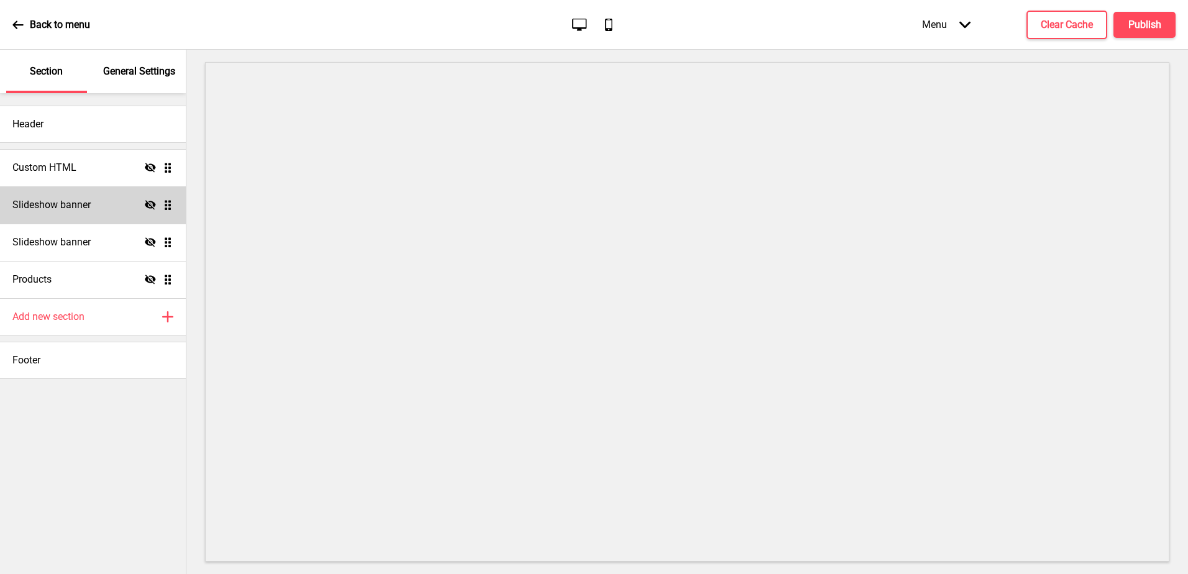
click at [152, 204] on icon "Hide" at bounding box center [150, 204] width 11 height 11
click at [152, 204] on icon "Show" at bounding box center [150, 204] width 11 height 11
click at [147, 245] on icon "Hide" at bounding box center [150, 242] width 11 height 11
click at [147, 245] on icon "Show" at bounding box center [150, 242] width 11 height 11
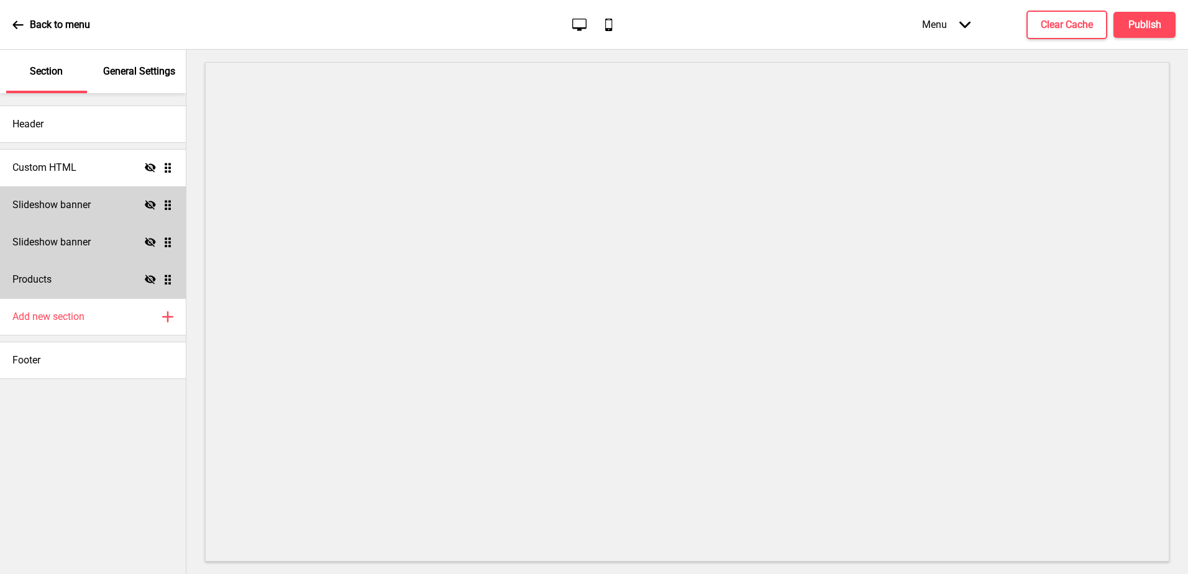
click at [149, 281] on icon "Hide" at bounding box center [150, 279] width 11 height 11
click at [149, 281] on icon "Show" at bounding box center [150, 279] width 11 height 11
click at [119, 66] on p "General Settings" at bounding box center [139, 72] width 72 height 14
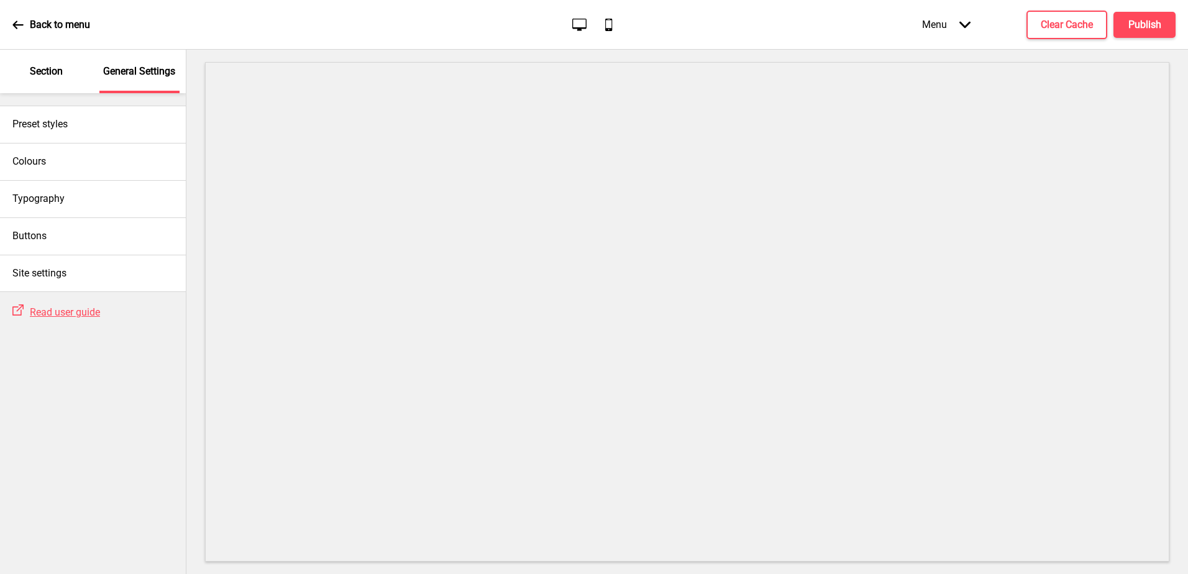
click at [47, 75] on p "Section" at bounding box center [46, 72] width 33 height 14
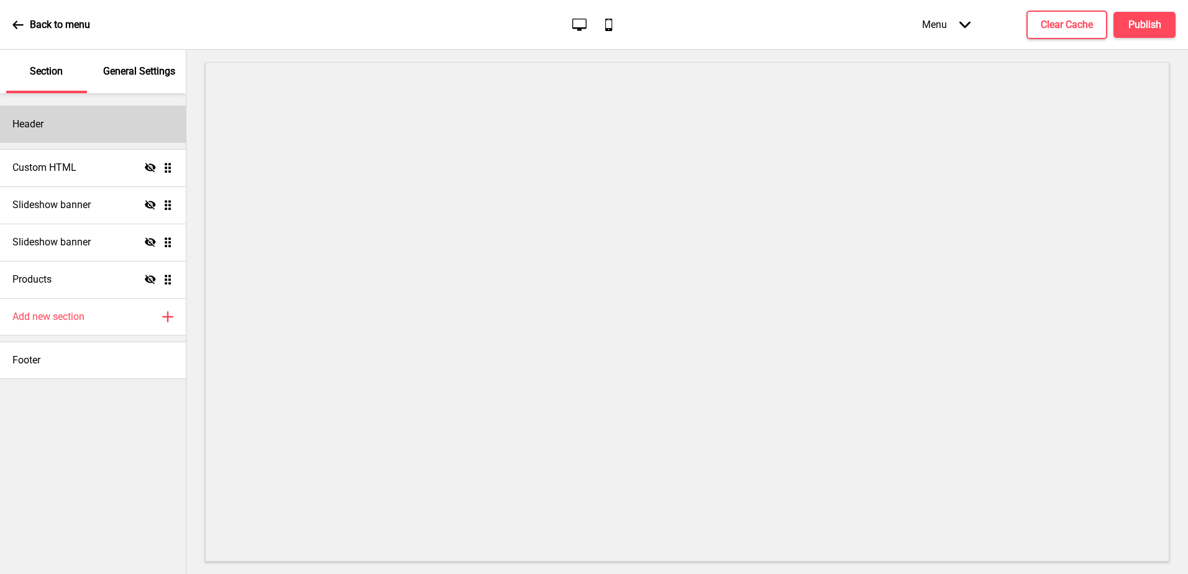
click at [43, 121] on h4 "Header" at bounding box center [27, 124] width 31 height 14
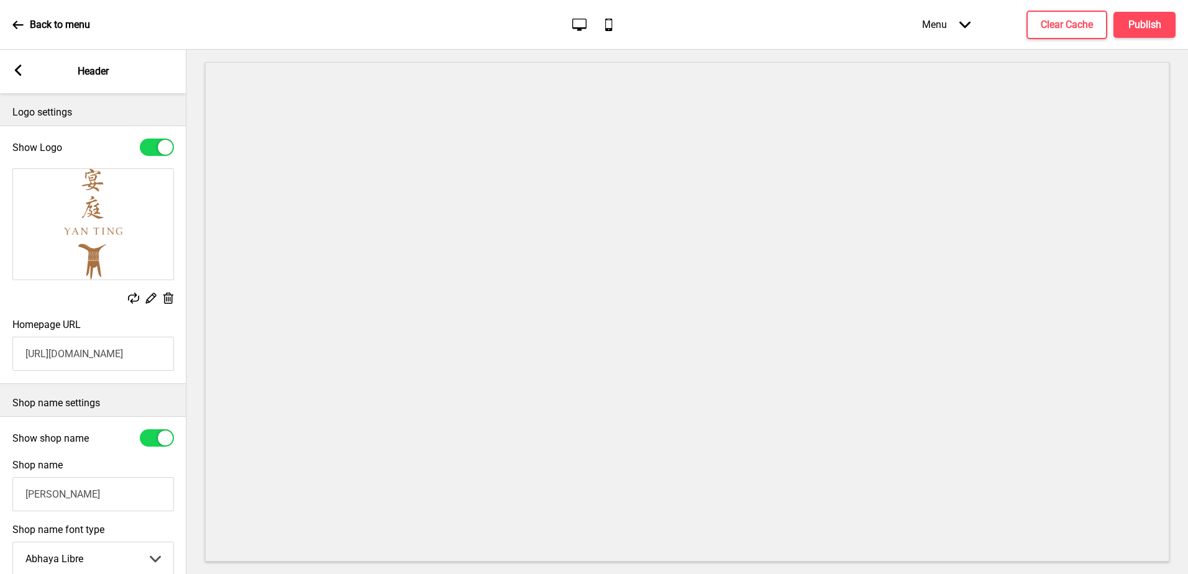
click at [11, 71] on div "Arrow left Header" at bounding box center [93, 71] width 186 height 43
click at [16, 73] on rect at bounding box center [17, 70] width 11 height 11
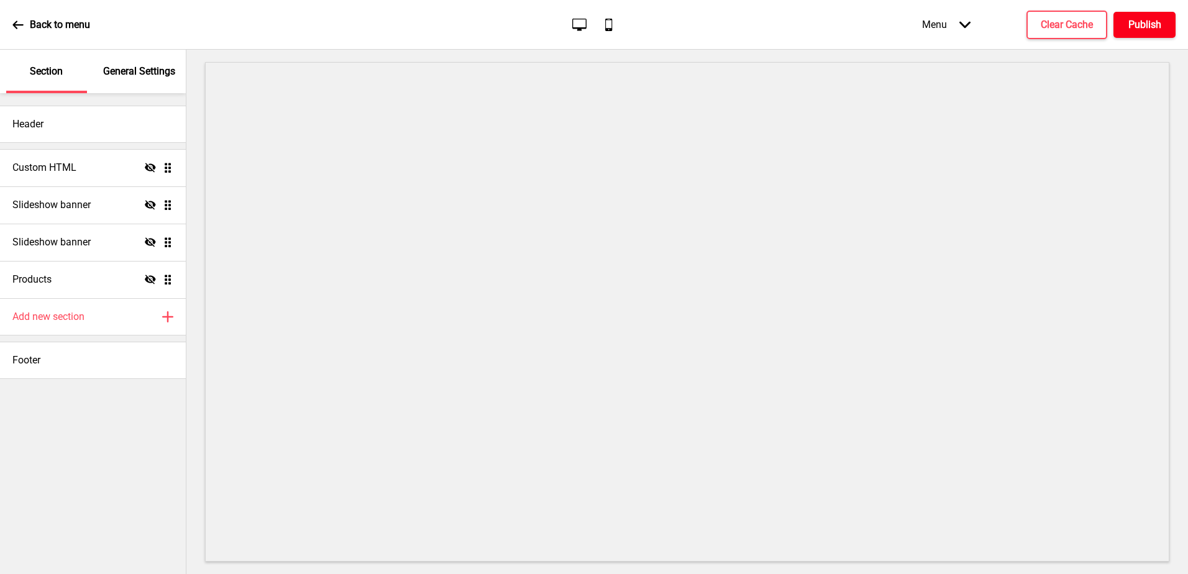
click at [1135, 24] on h4 "Publish" at bounding box center [1144, 25] width 33 height 14
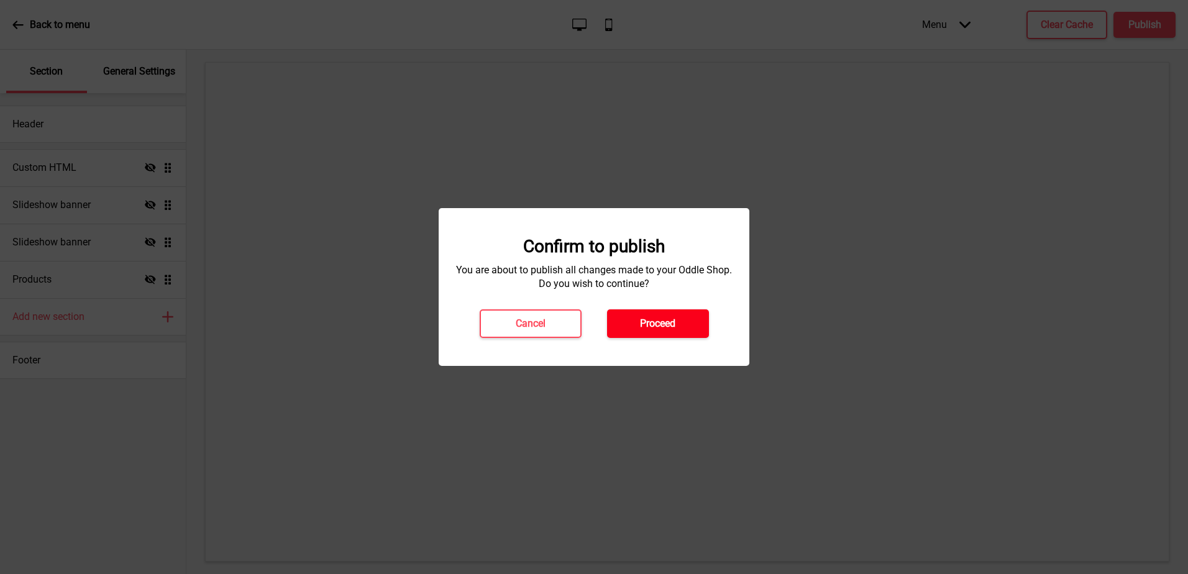
click at [675, 327] on h4 "Proceed" at bounding box center [657, 324] width 35 height 14
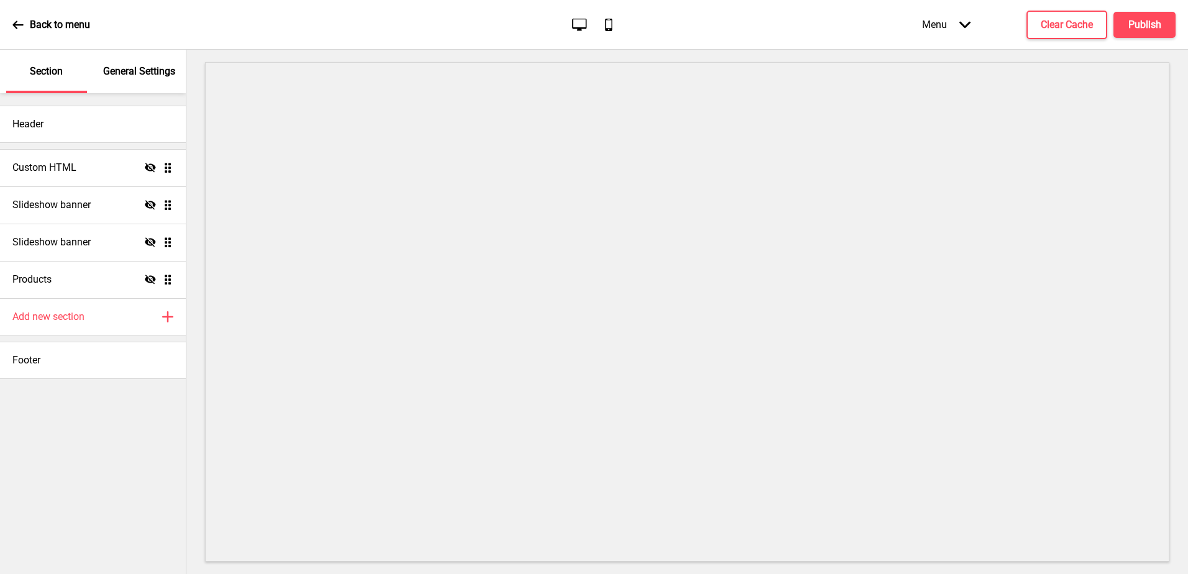
click at [29, 27] on div "Back to menu" at bounding box center [51, 25] width 78 height 34
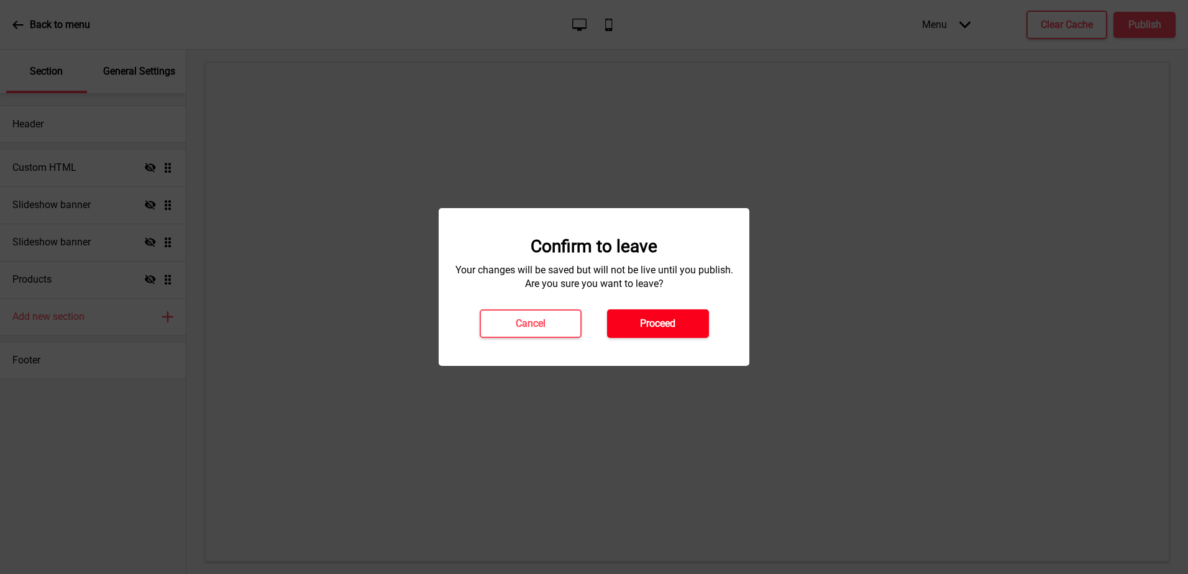
click at [652, 316] on button "Proceed" at bounding box center [658, 323] width 102 height 29
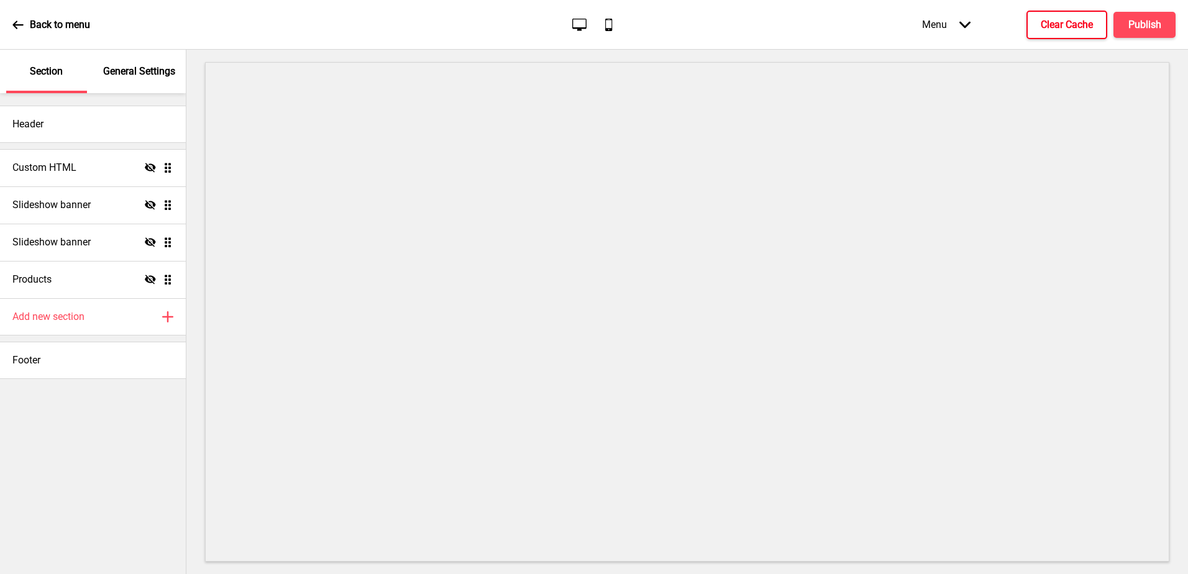
click at [1044, 30] on h4 "Clear Cache" at bounding box center [1066, 25] width 52 height 14
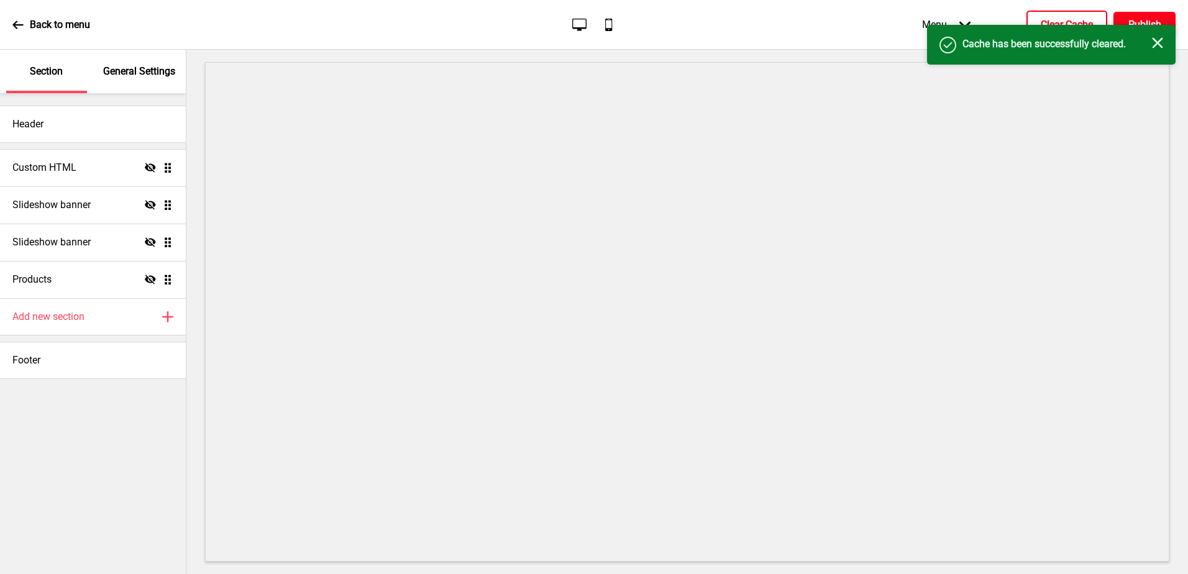
click at [1142, 19] on h4 "Publish" at bounding box center [1144, 25] width 33 height 14
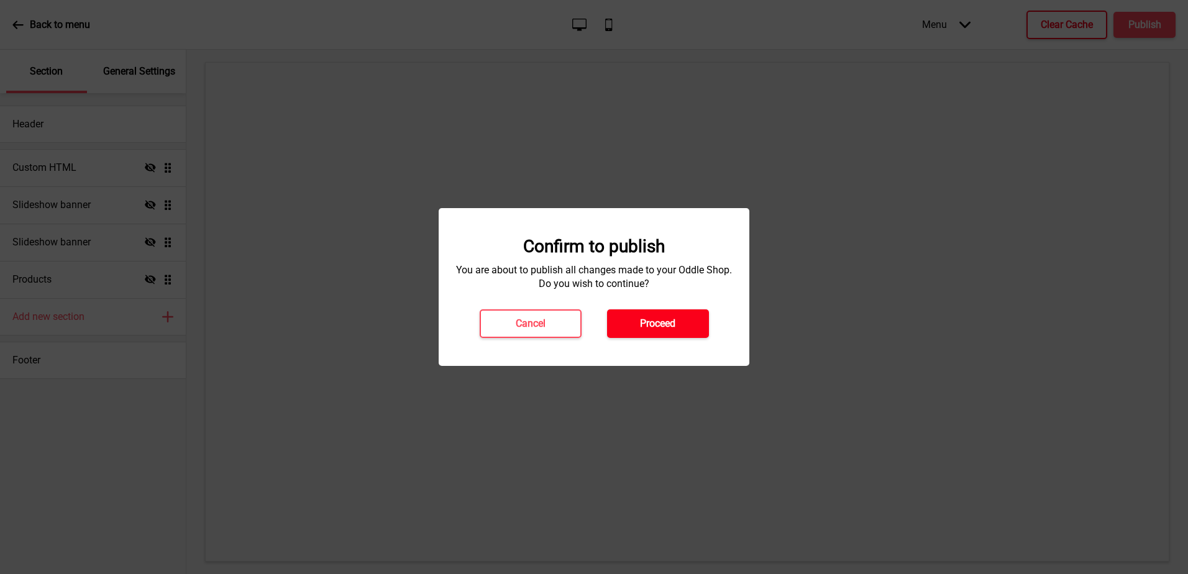
click at [656, 322] on h4 "Proceed" at bounding box center [657, 324] width 35 height 14
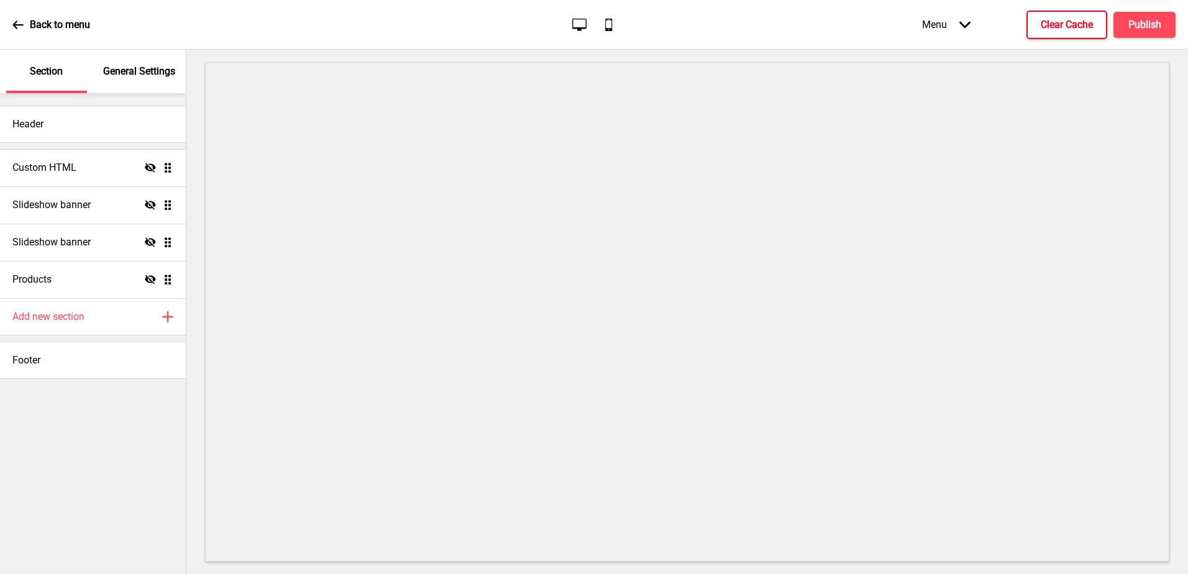
click at [40, 23] on p "Back to menu" at bounding box center [60, 25] width 60 height 14
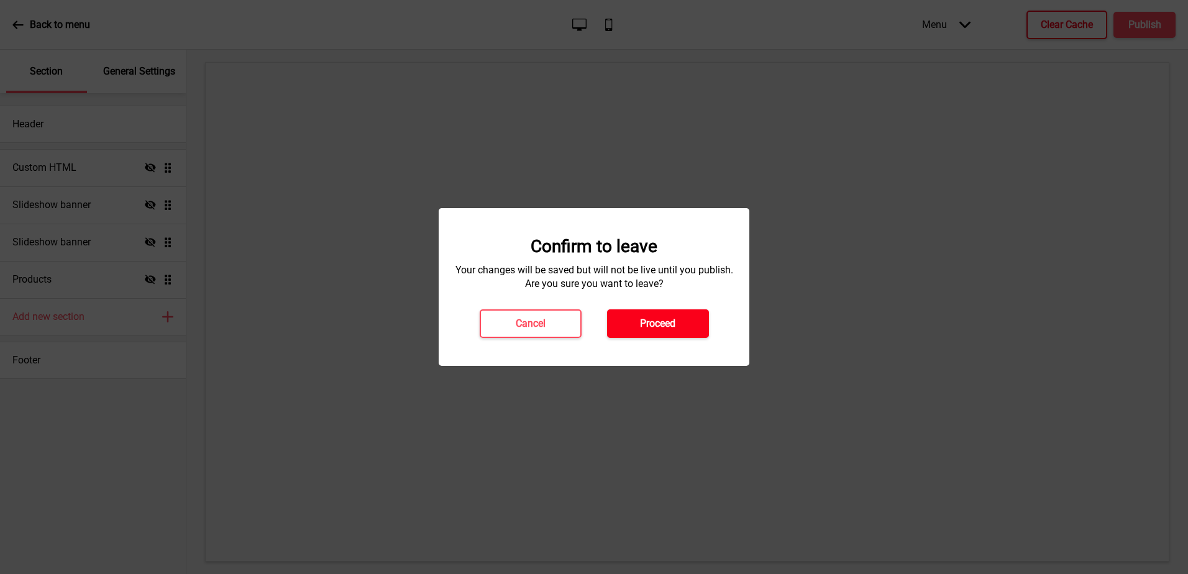
click at [631, 329] on button "Proceed" at bounding box center [658, 323] width 102 height 29
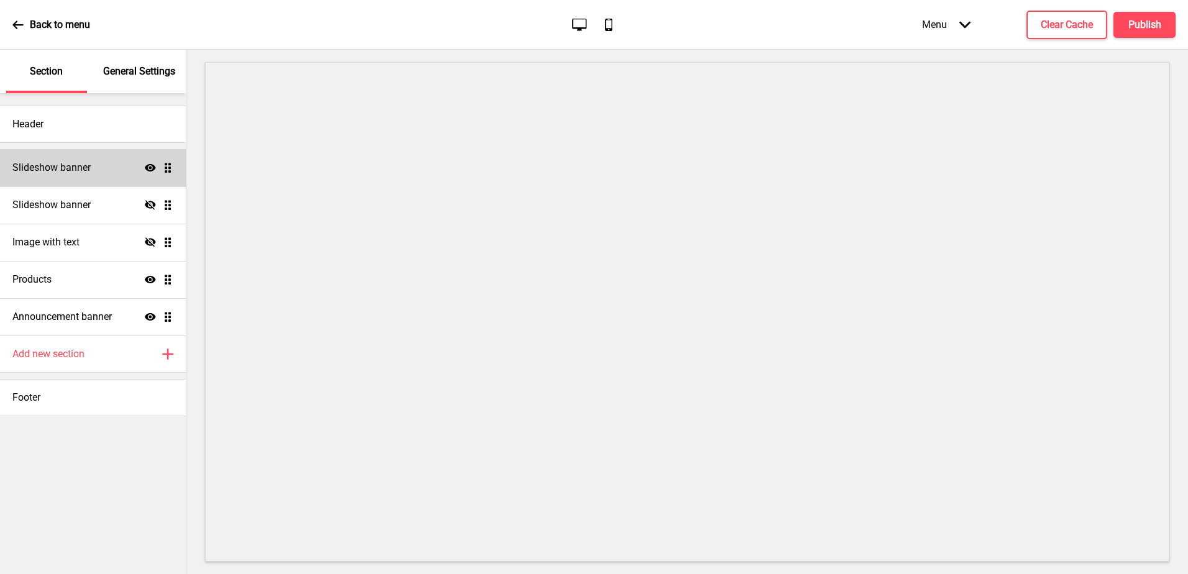
click at [73, 173] on h4 "Slideshow banner" at bounding box center [51, 168] width 78 height 14
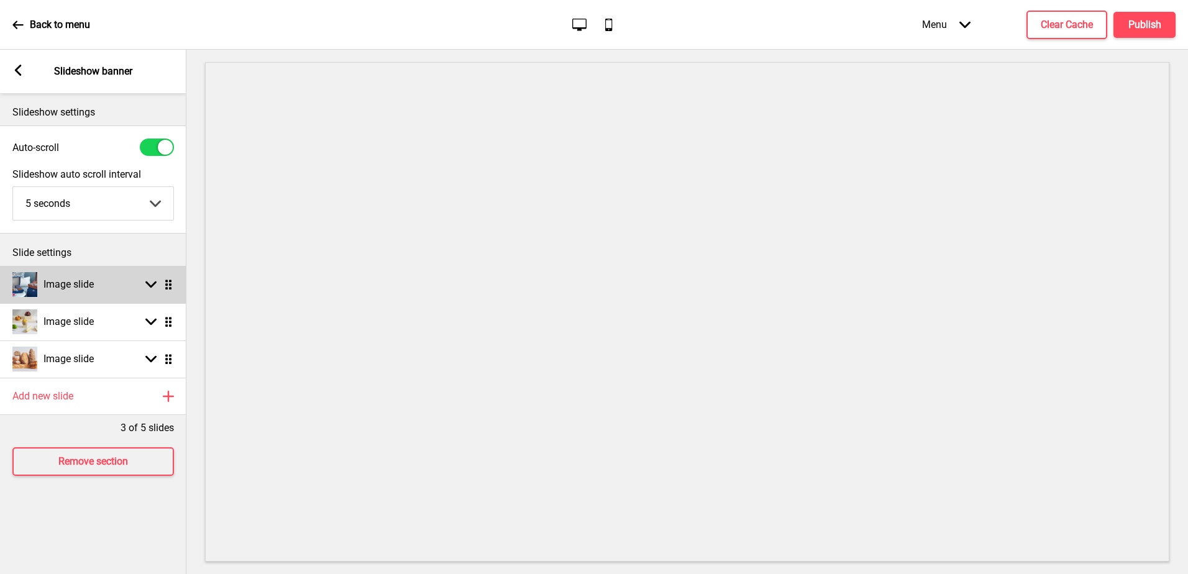
click at [151, 285] on rect at bounding box center [150, 284] width 11 height 11
select select "right"
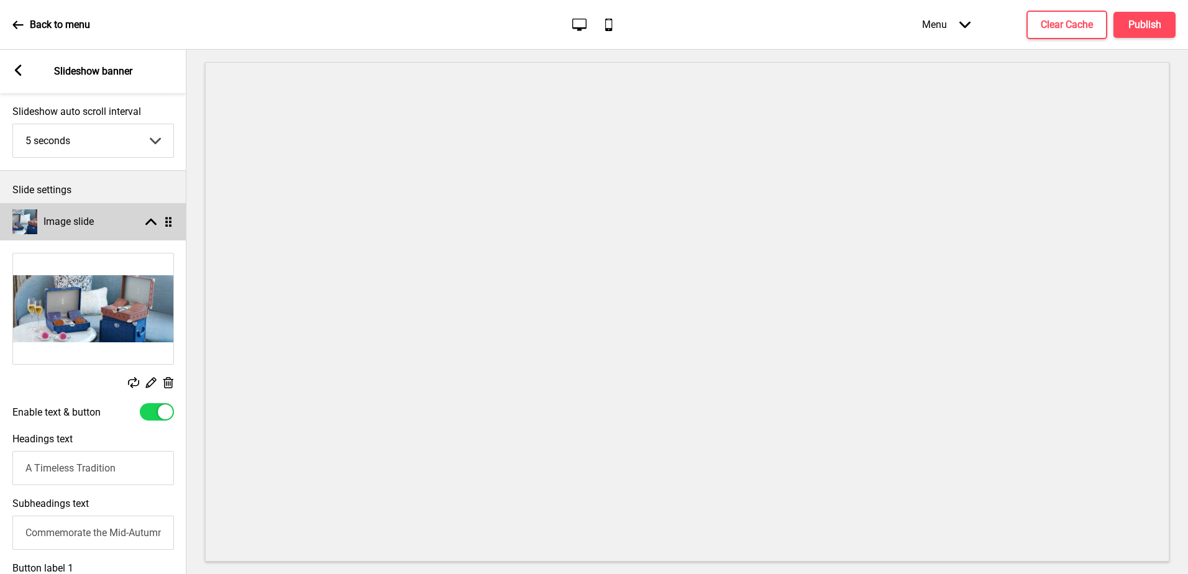
scroll to position [62, 0]
click at [20, 69] on rect at bounding box center [17, 70] width 11 height 11
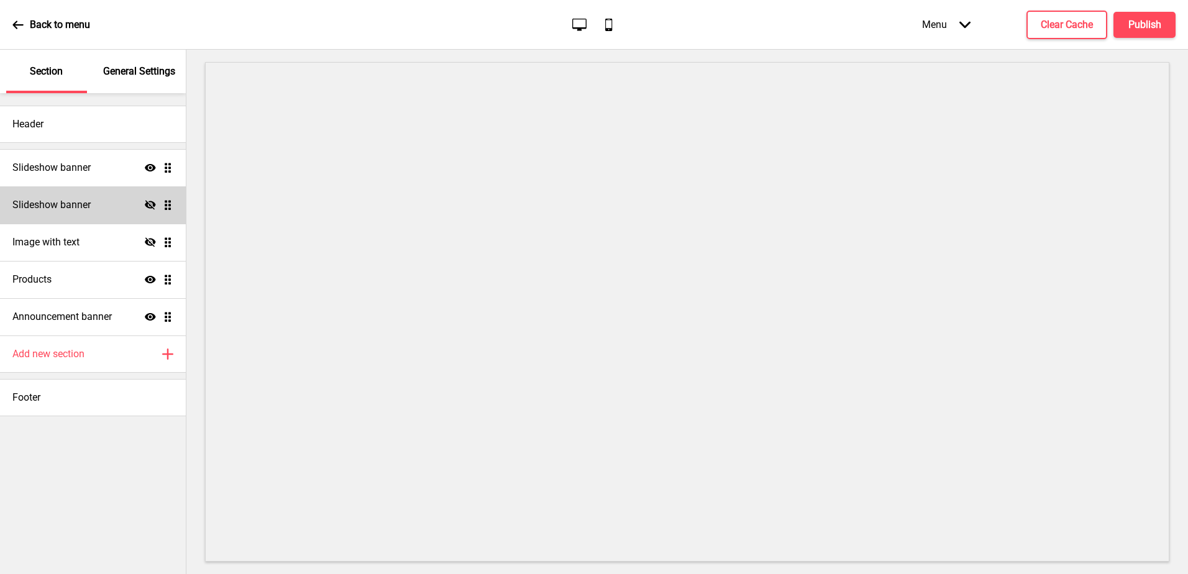
click at [98, 208] on div "Slideshow banner Hide Drag" at bounding box center [93, 204] width 186 height 37
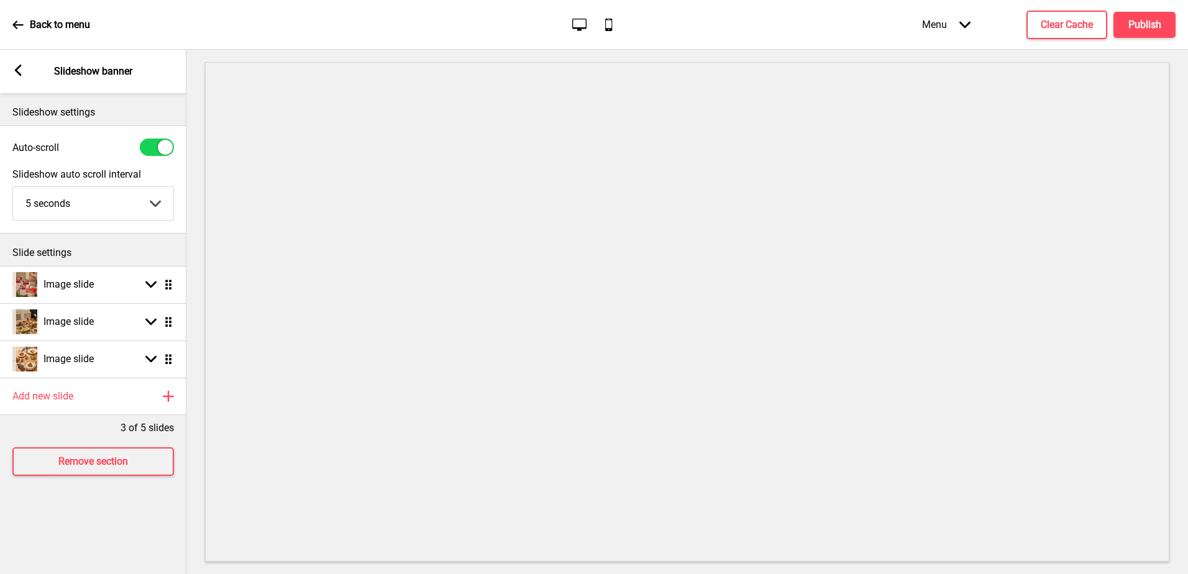
click at [19, 67] on icon at bounding box center [18, 70] width 7 height 11
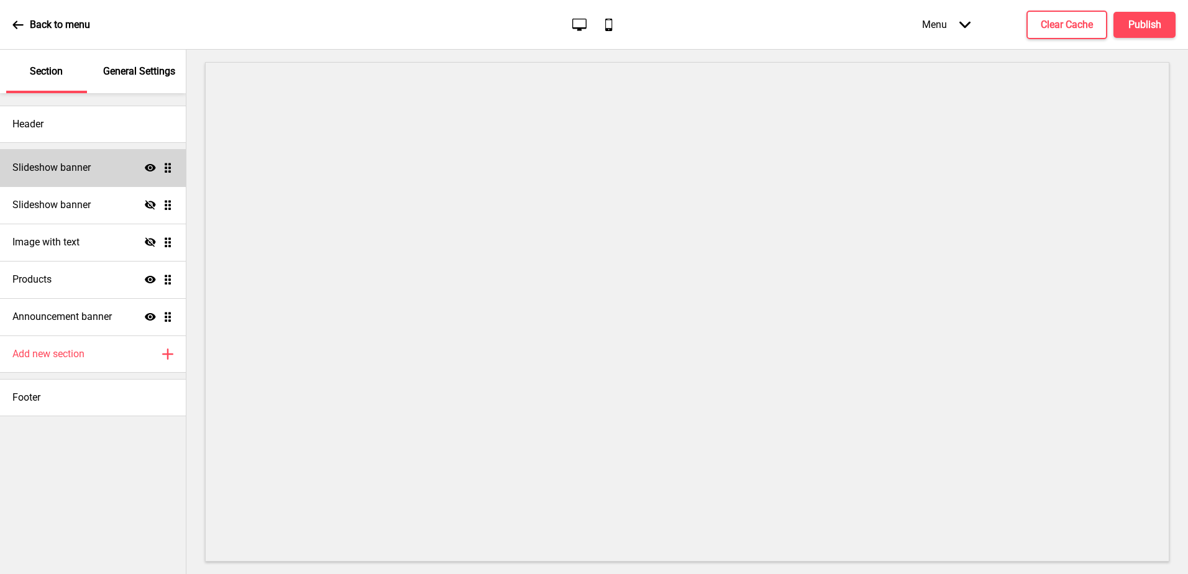
click at [102, 160] on div "Slideshow banner Show Drag" at bounding box center [93, 167] width 186 height 37
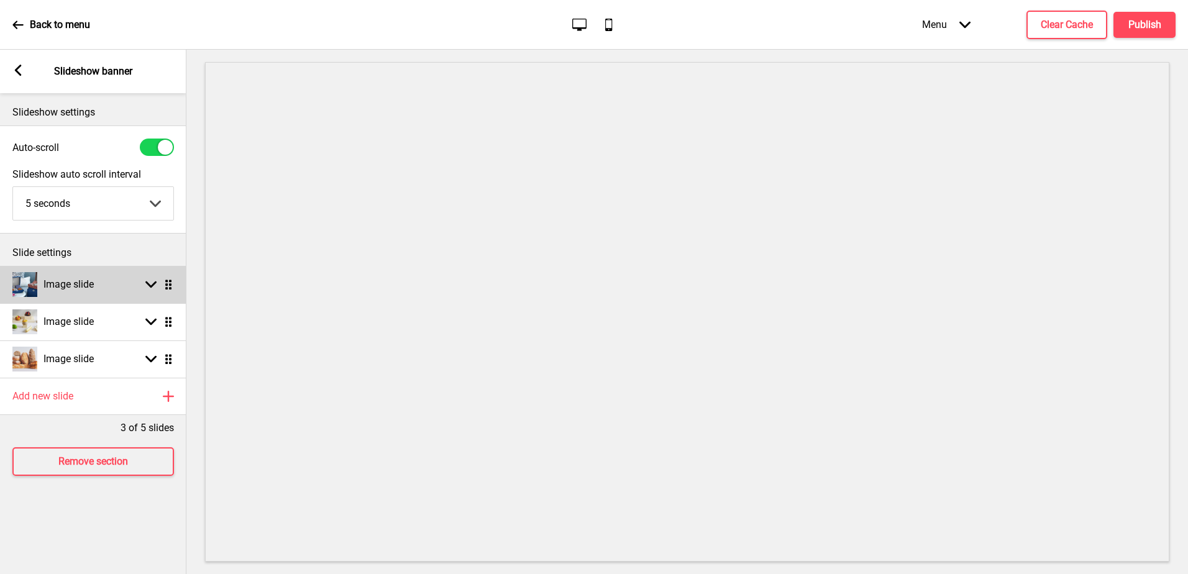
click at [152, 286] on icon at bounding box center [150, 284] width 11 height 7
select select "right"
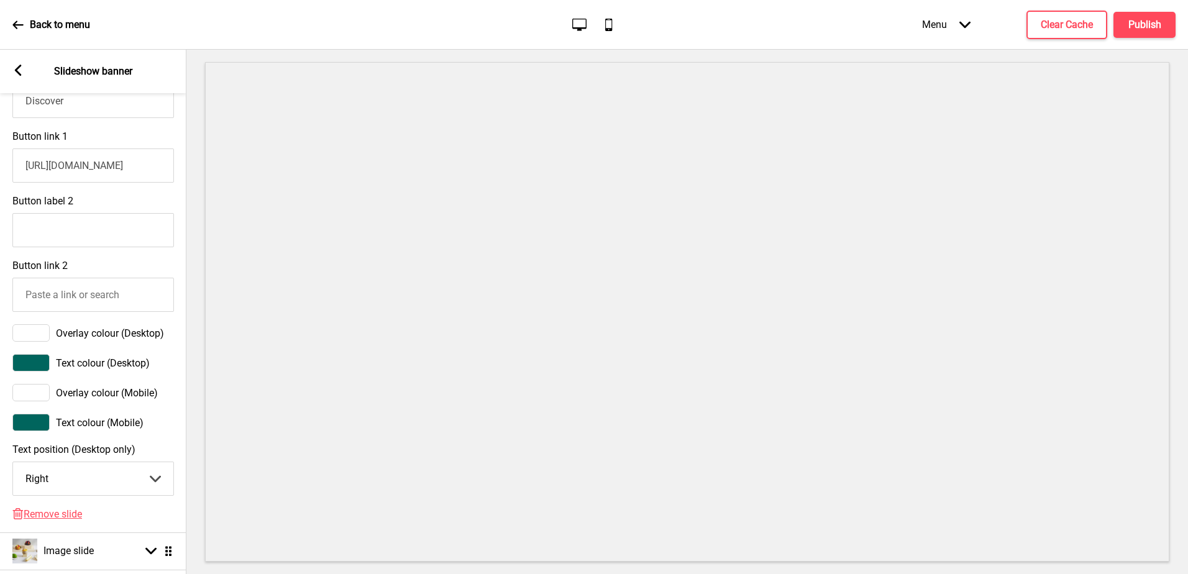
scroll to position [621, 0]
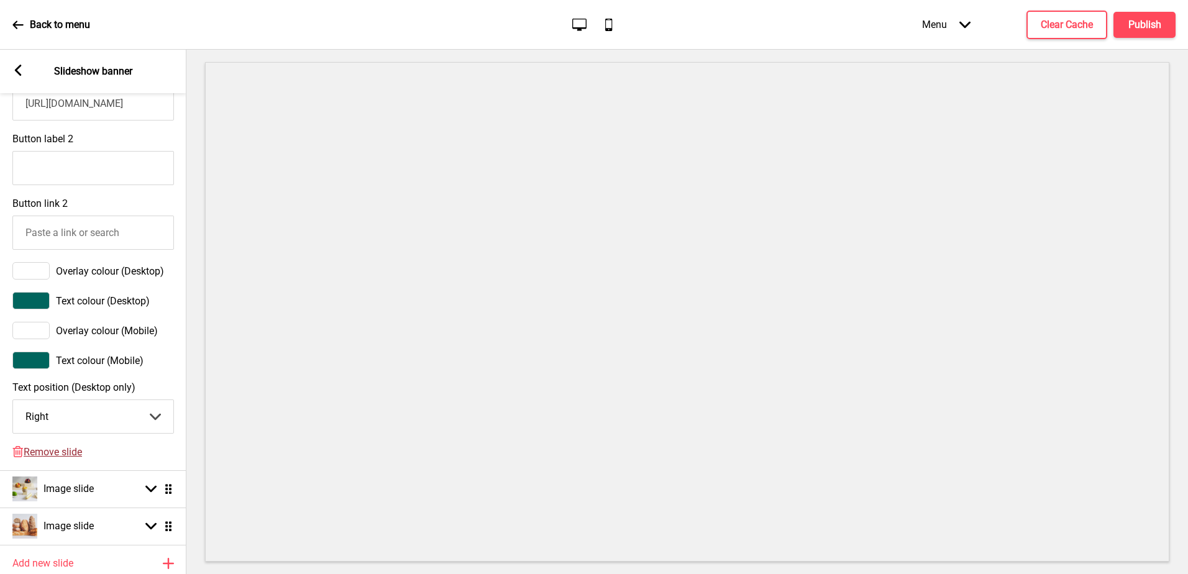
click at [73, 458] on span "Remove slide" at bounding box center [53, 452] width 58 height 12
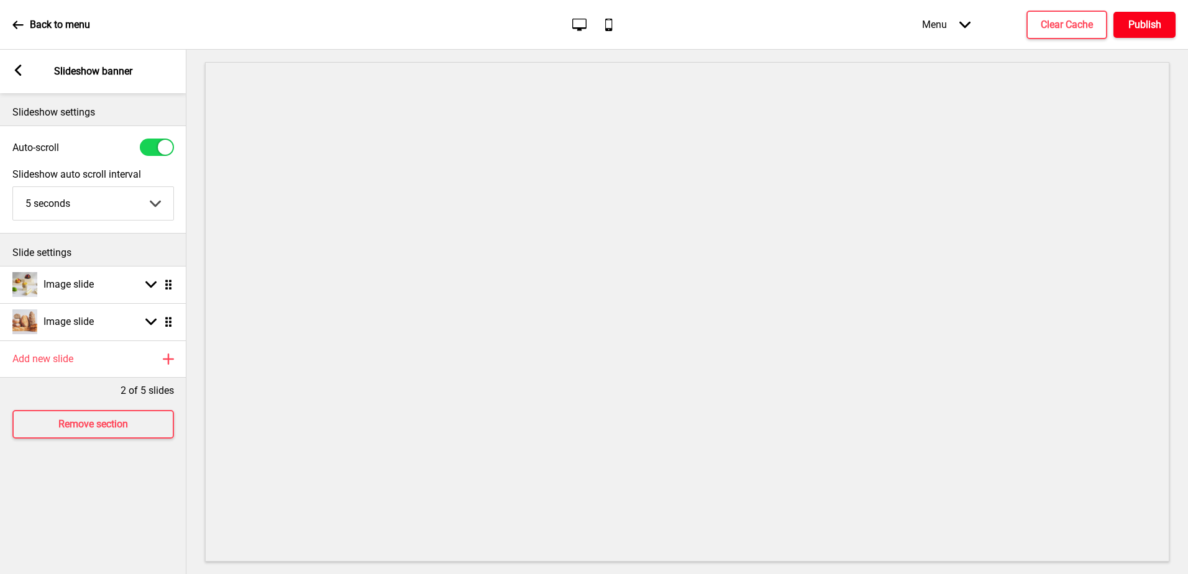
click at [1134, 21] on h4 "Publish" at bounding box center [1144, 25] width 33 height 14
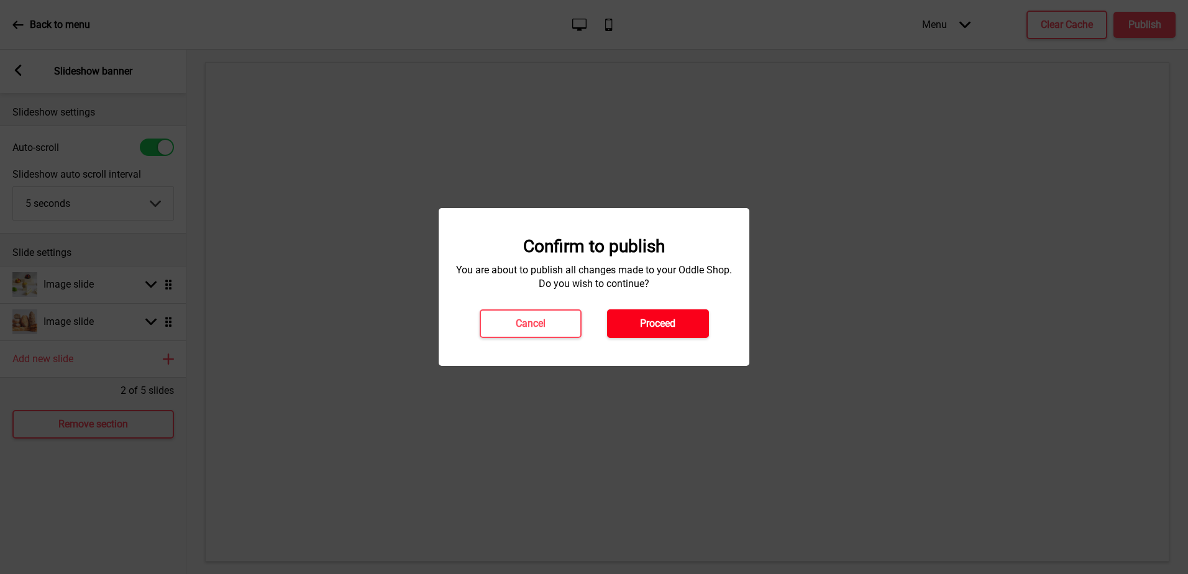
click at [665, 325] on h4 "Proceed" at bounding box center [657, 324] width 35 height 14
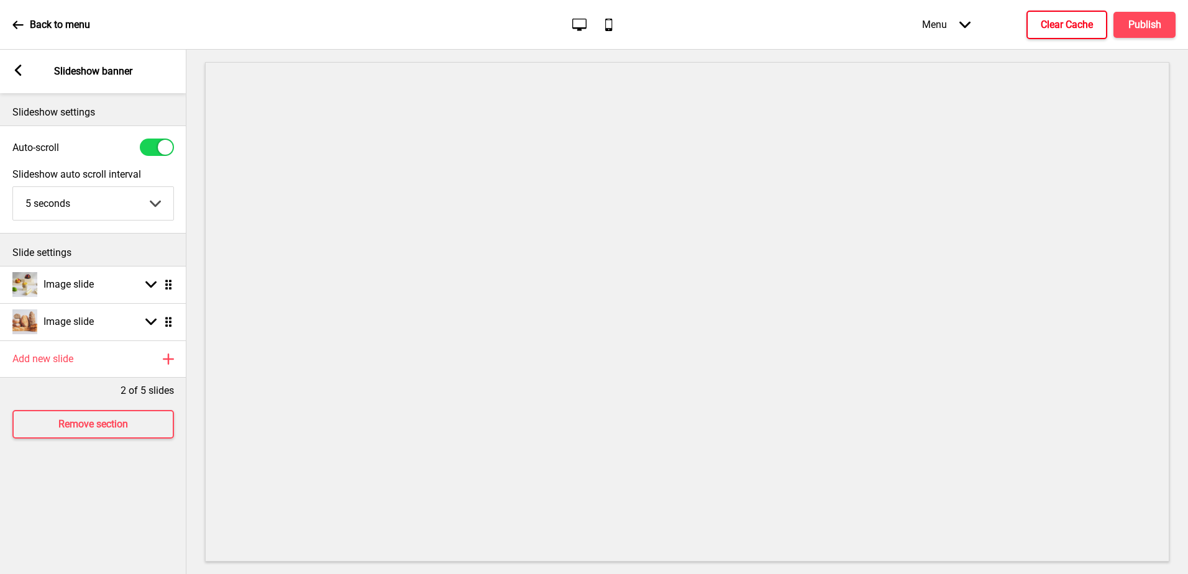
click at [1062, 23] on h4 "Clear Cache" at bounding box center [1066, 25] width 52 height 14
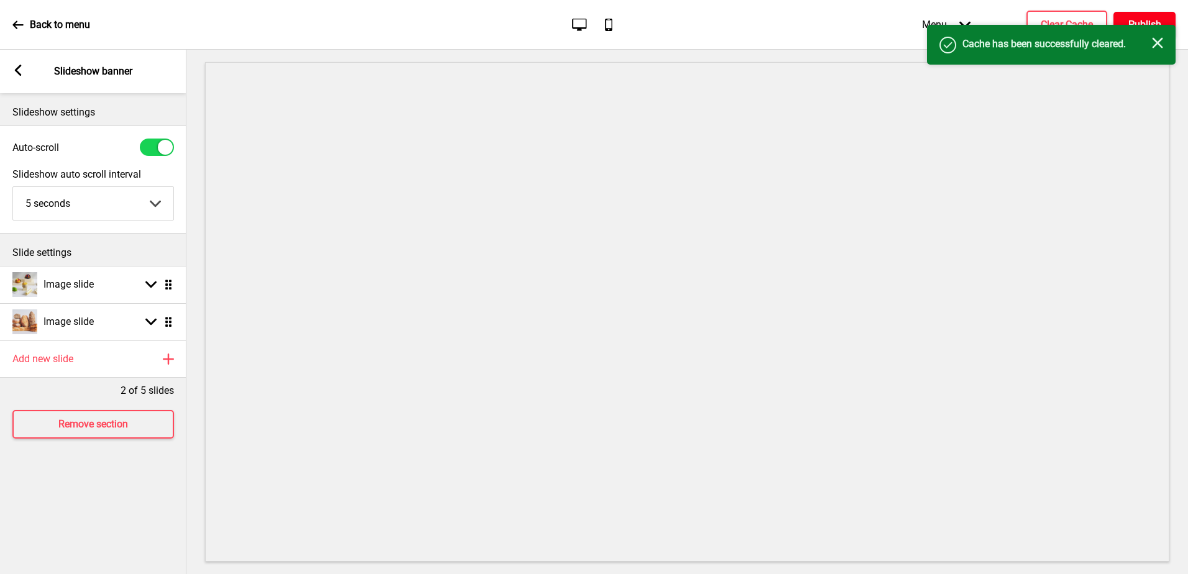
click at [1140, 19] on h4 "Publish" at bounding box center [1144, 25] width 33 height 14
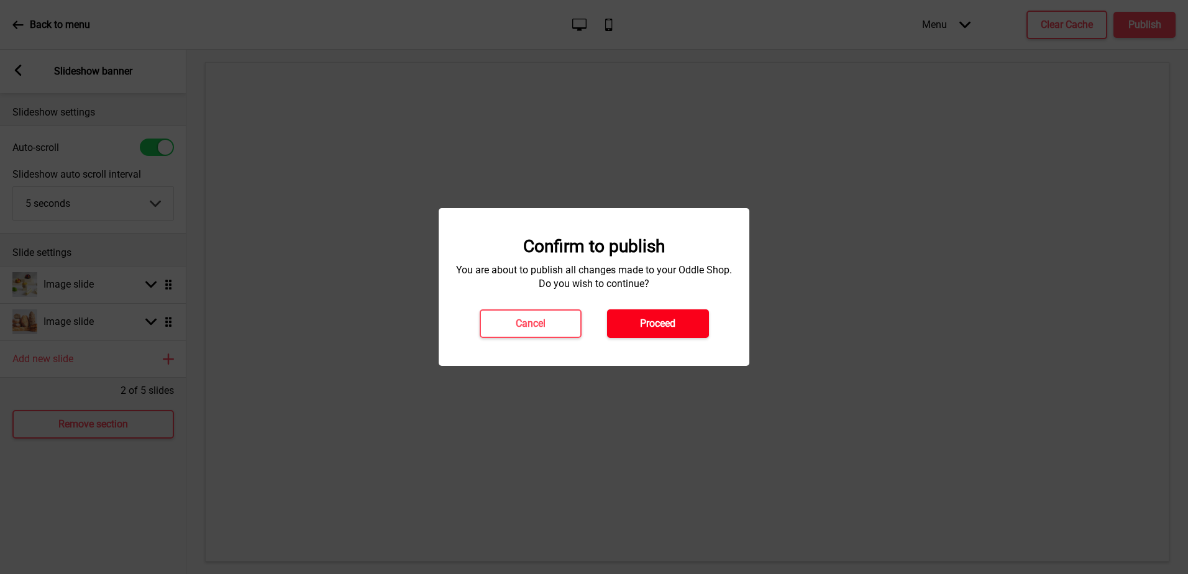
click at [638, 333] on button "Proceed" at bounding box center [658, 323] width 102 height 29
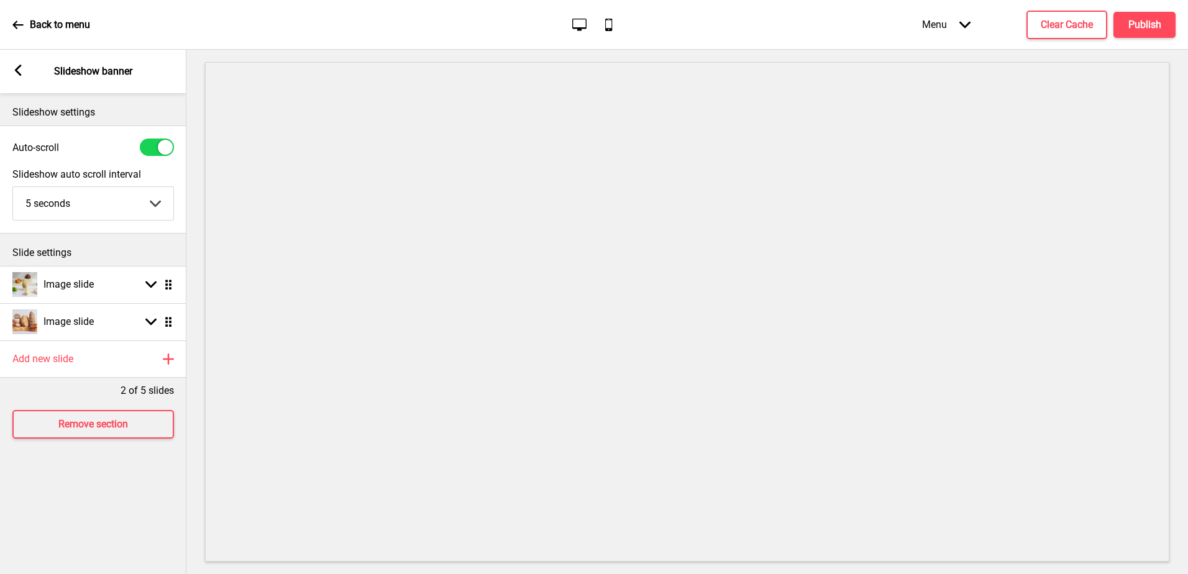
click at [22, 70] on rect at bounding box center [17, 70] width 11 height 11
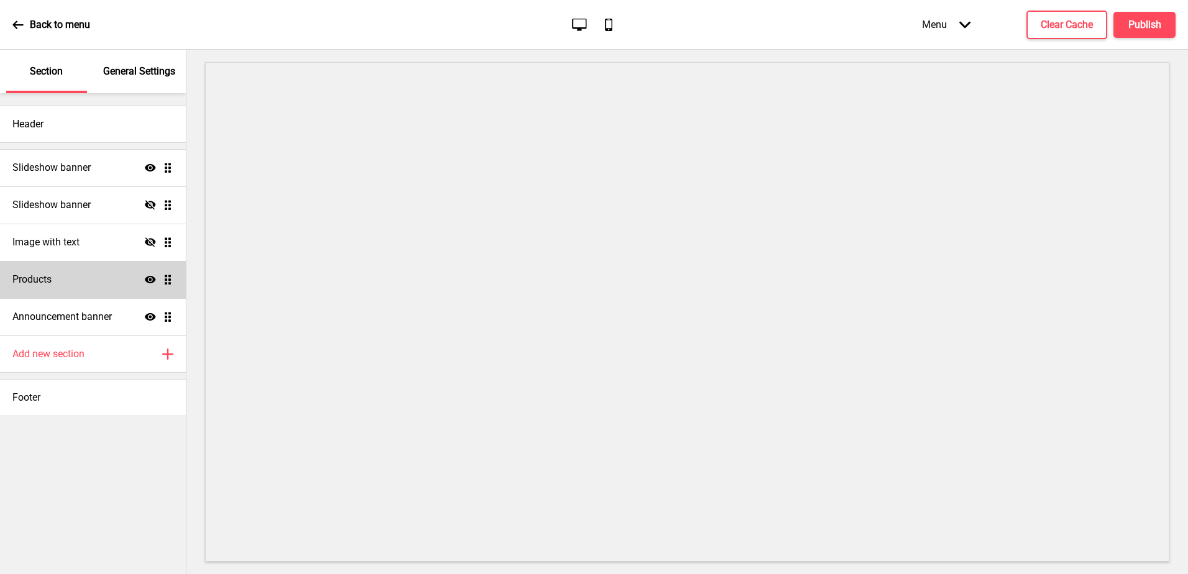
click at [77, 285] on div "Products Show Drag" at bounding box center [93, 279] width 186 height 37
select select "side"
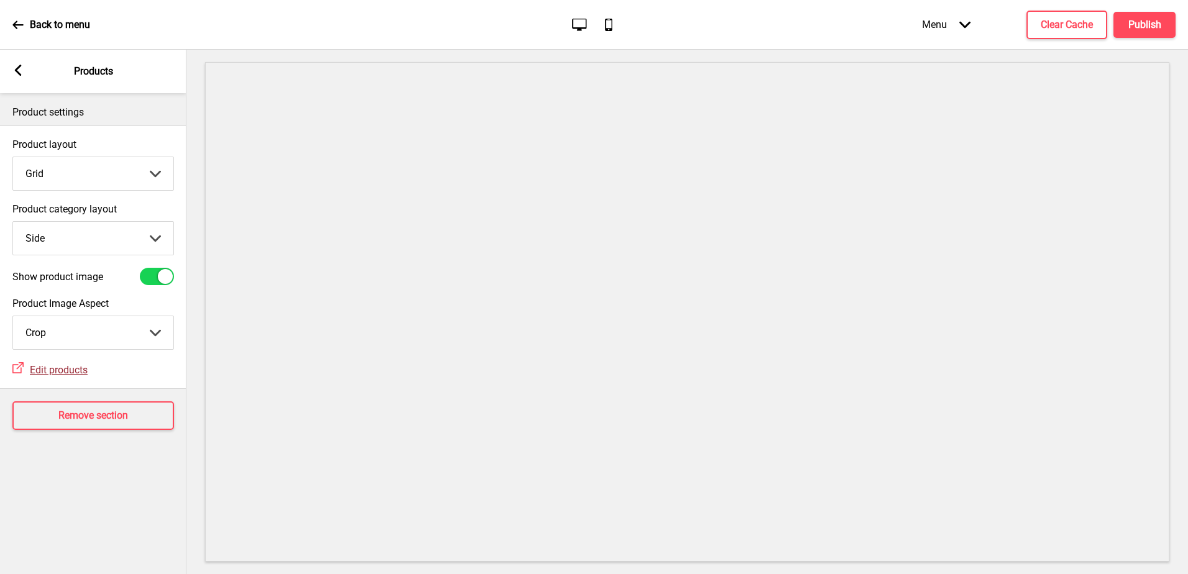
click at [73, 374] on span "Edit products" at bounding box center [59, 370] width 58 height 12
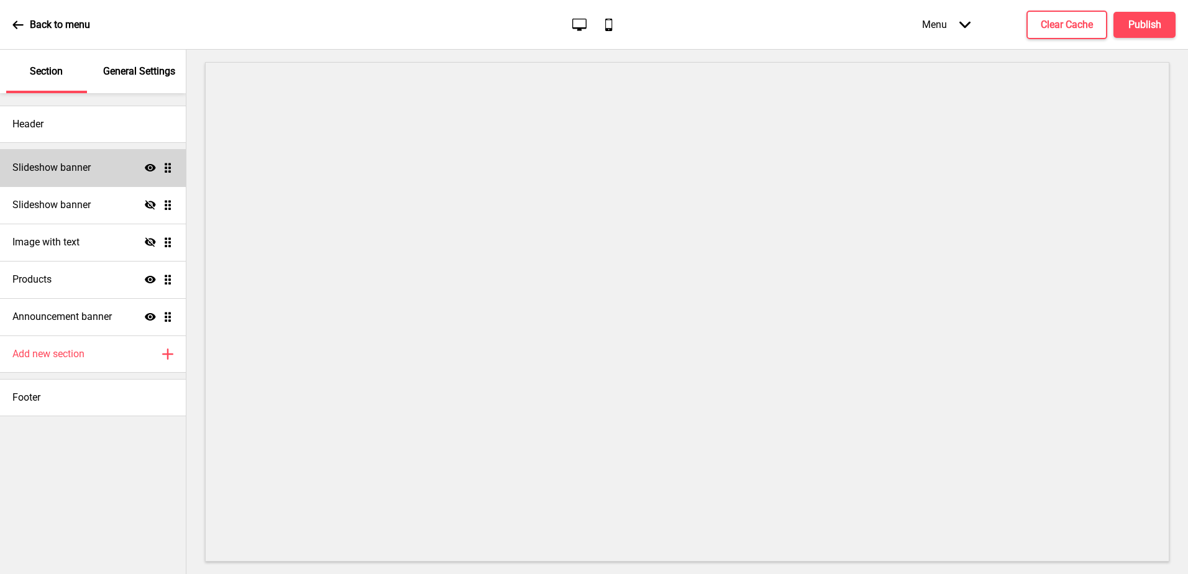
click at [55, 163] on h4 "Slideshow banner" at bounding box center [51, 168] width 78 height 14
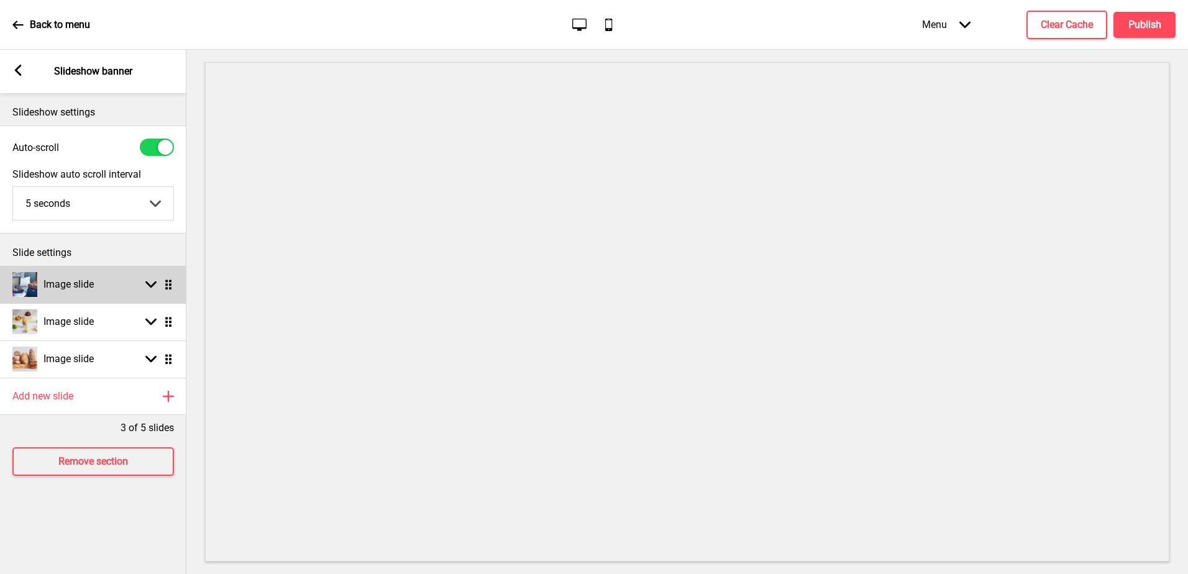
click at [77, 291] on h4 "Image slide" at bounding box center [68, 285] width 50 height 14
select select "right"
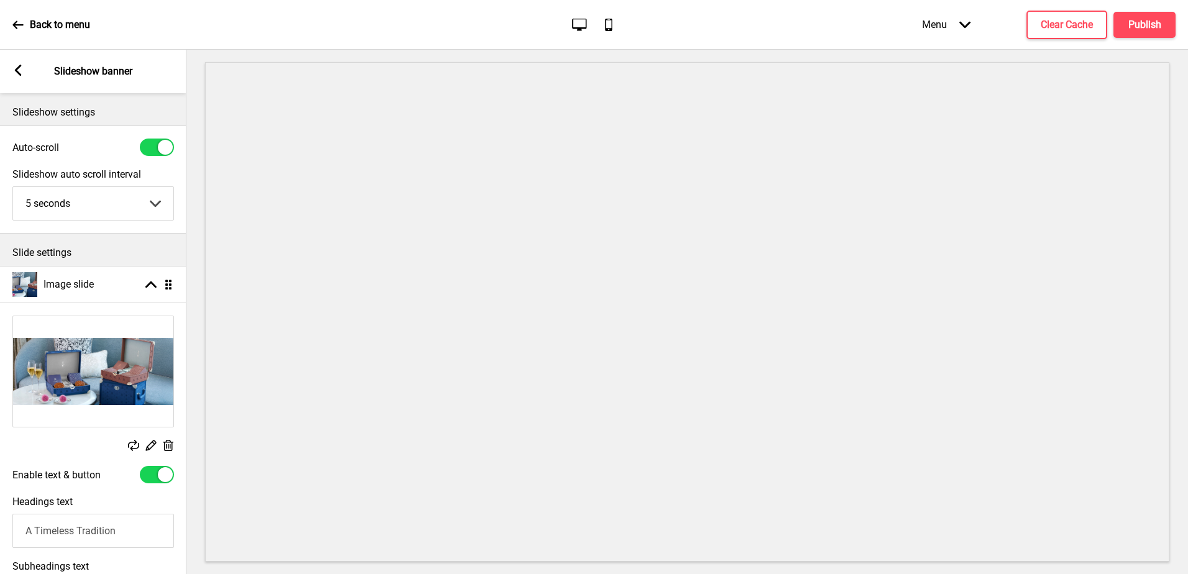
click at [166, 443] on rect at bounding box center [168, 445] width 13 height 13
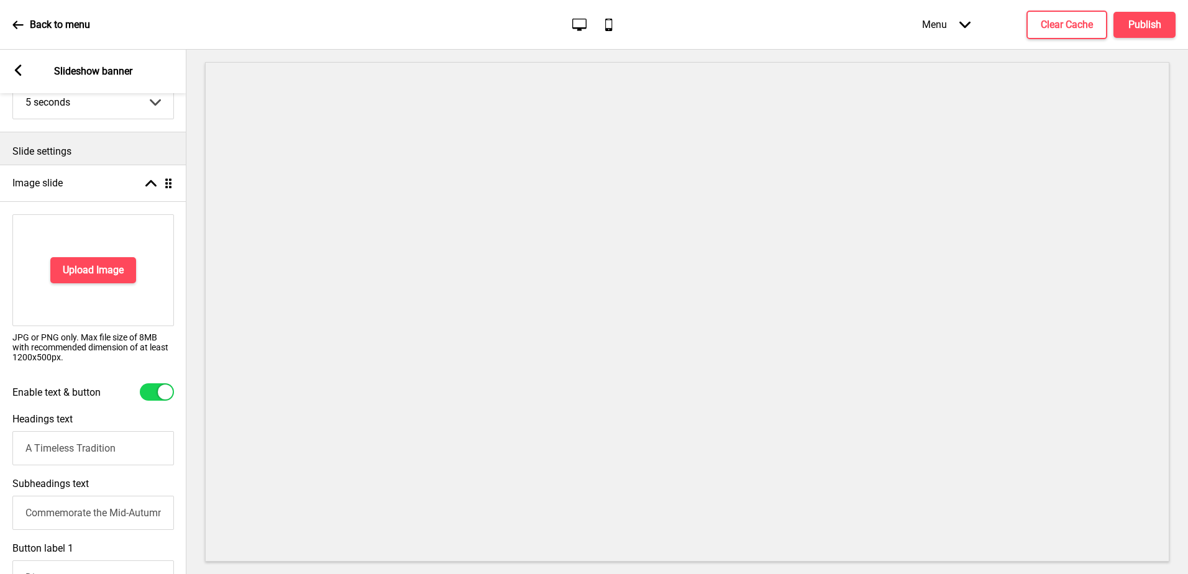
scroll to position [62, 0]
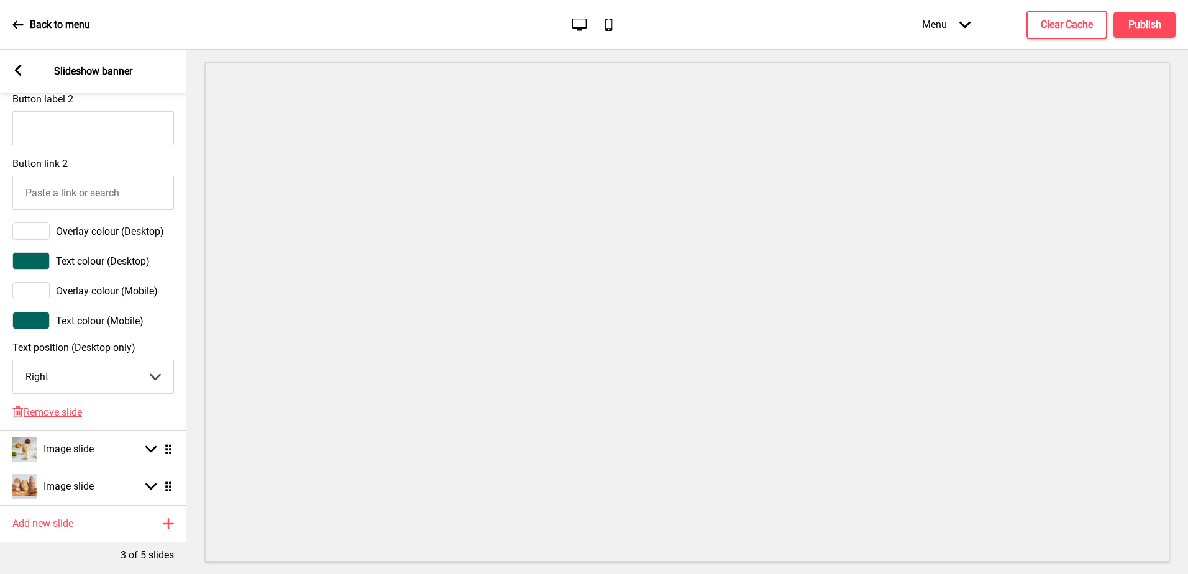
scroll to position [683, 0]
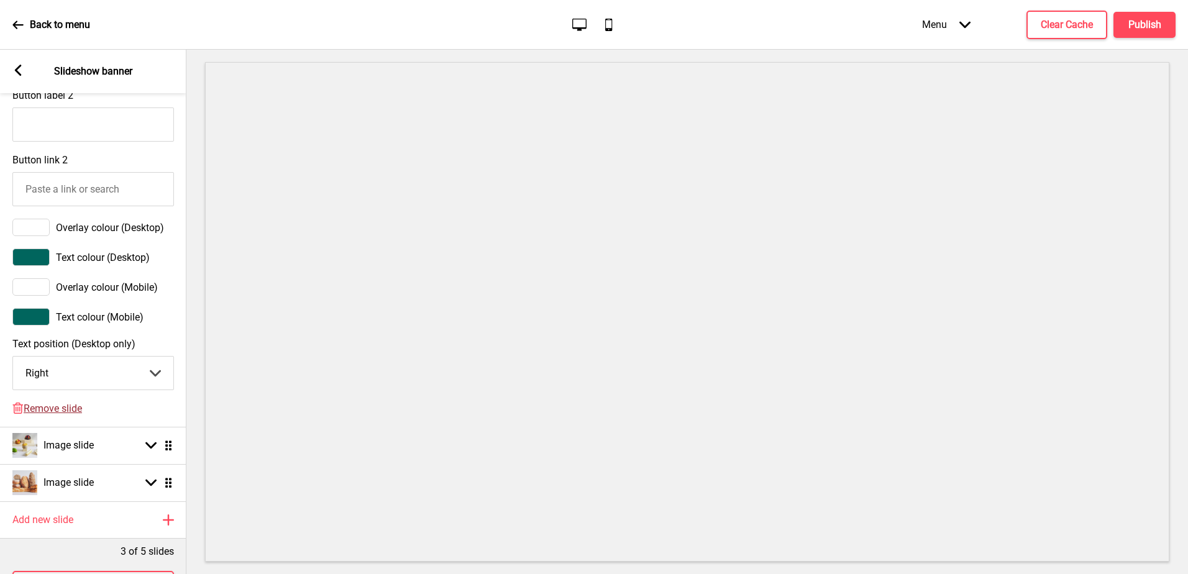
click at [53, 414] on span "Remove slide" at bounding box center [53, 409] width 58 height 12
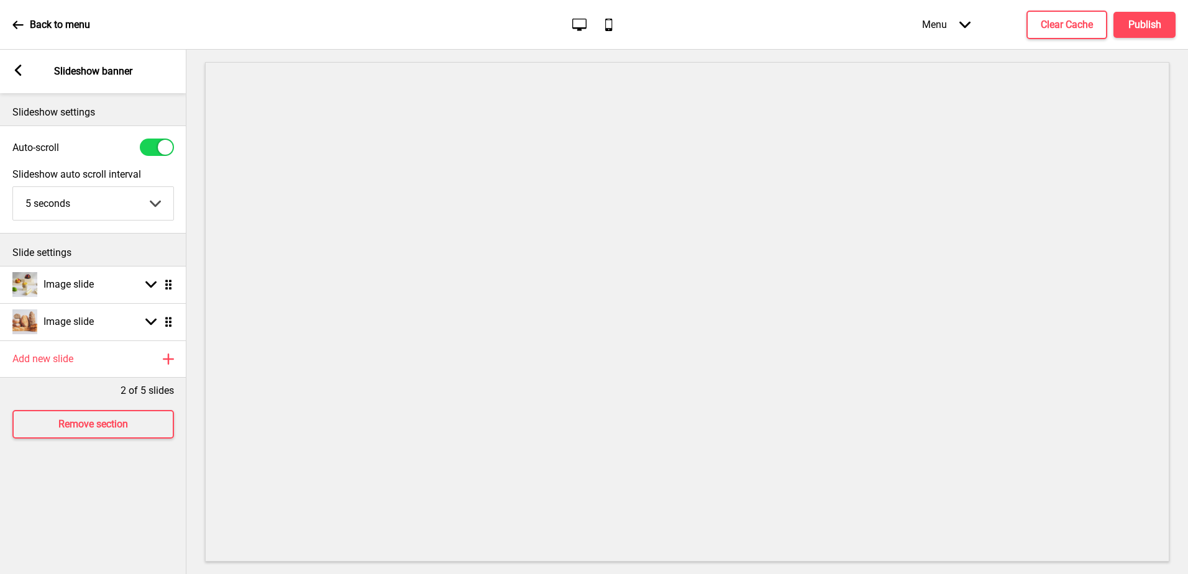
scroll to position [0, 0]
click at [1081, 27] on h4 "Clear Cache" at bounding box center [1066, 25] width 52 height 14
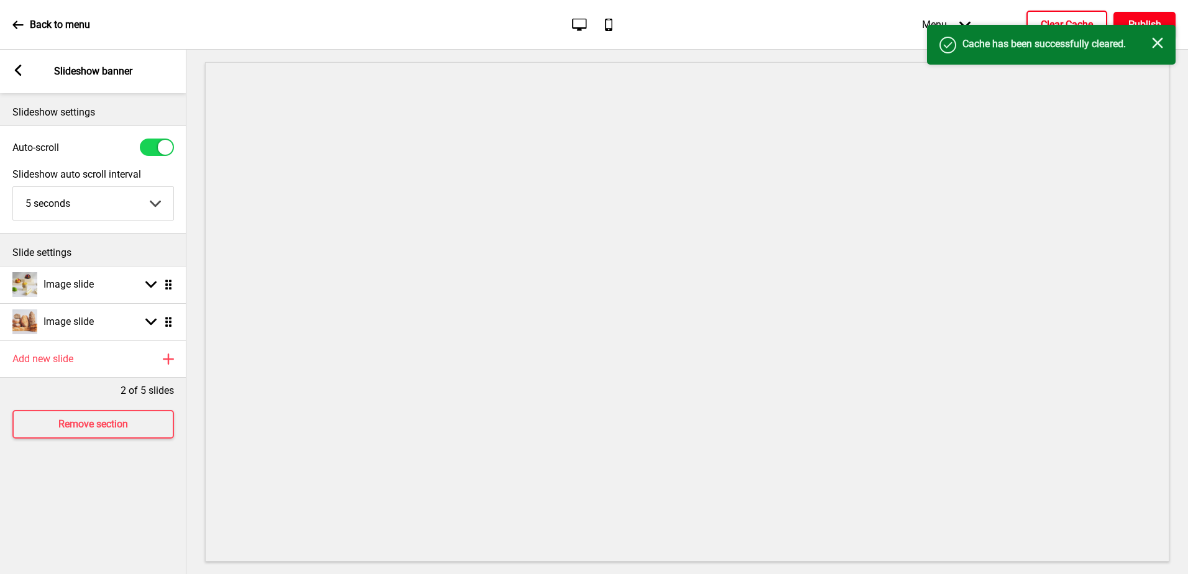
click at [1150, 20] on h4 "Publish" at bounding box center [1144, 25] width 33 height 14
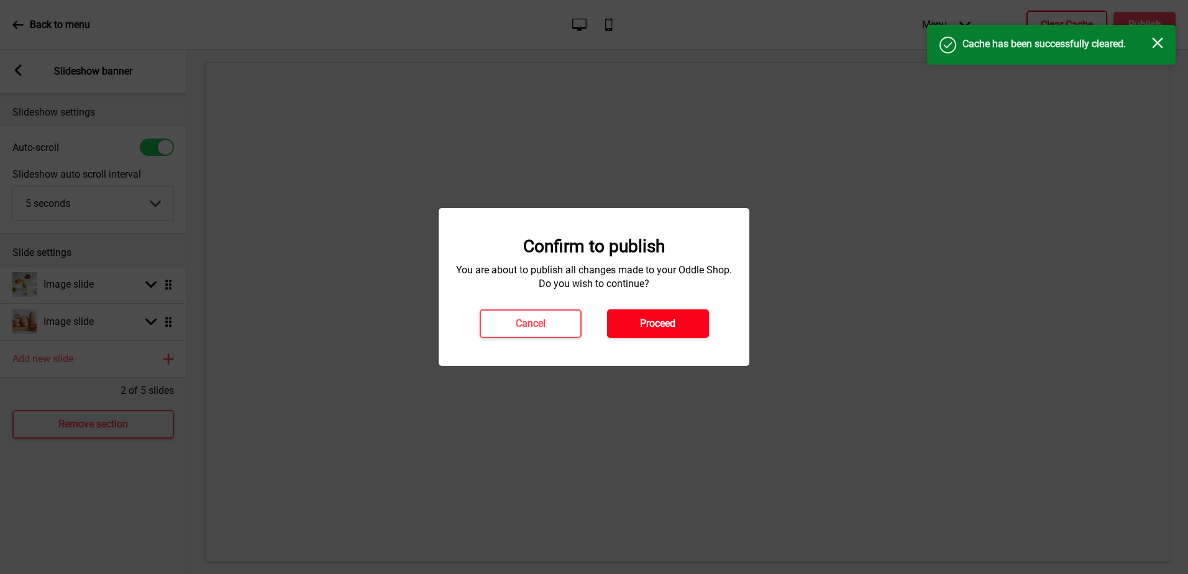
click at [670, 323] on h4 "Proceed" at bounding box center [657, 324] width 35 height 14
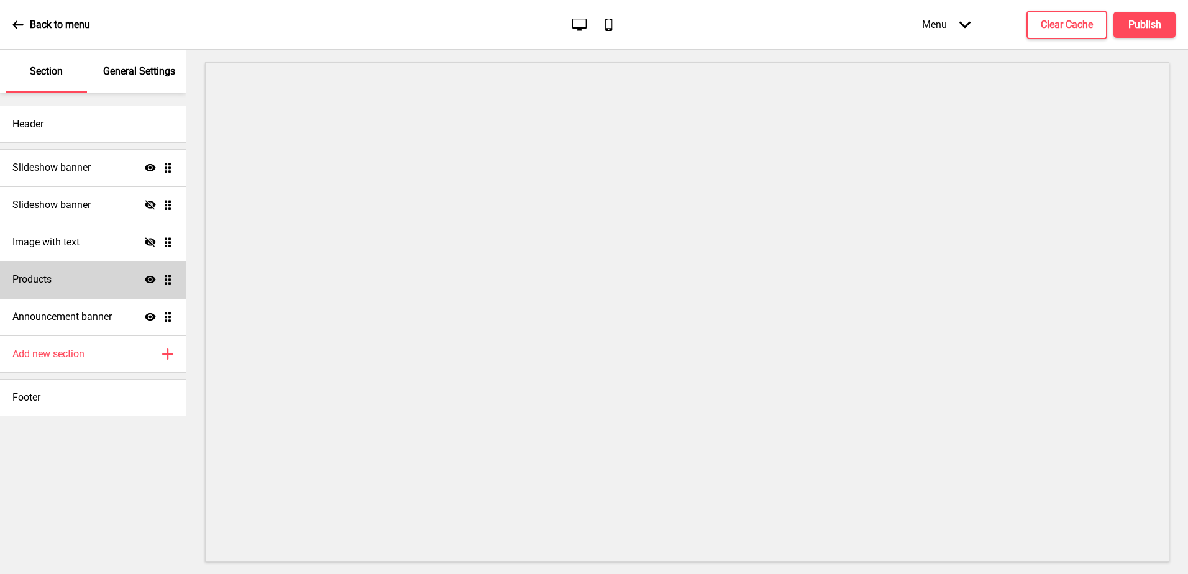
click at [70, 294] on div "Products Show Drag" at bounding box center [93, 279] width 186 height 37
select select "side"
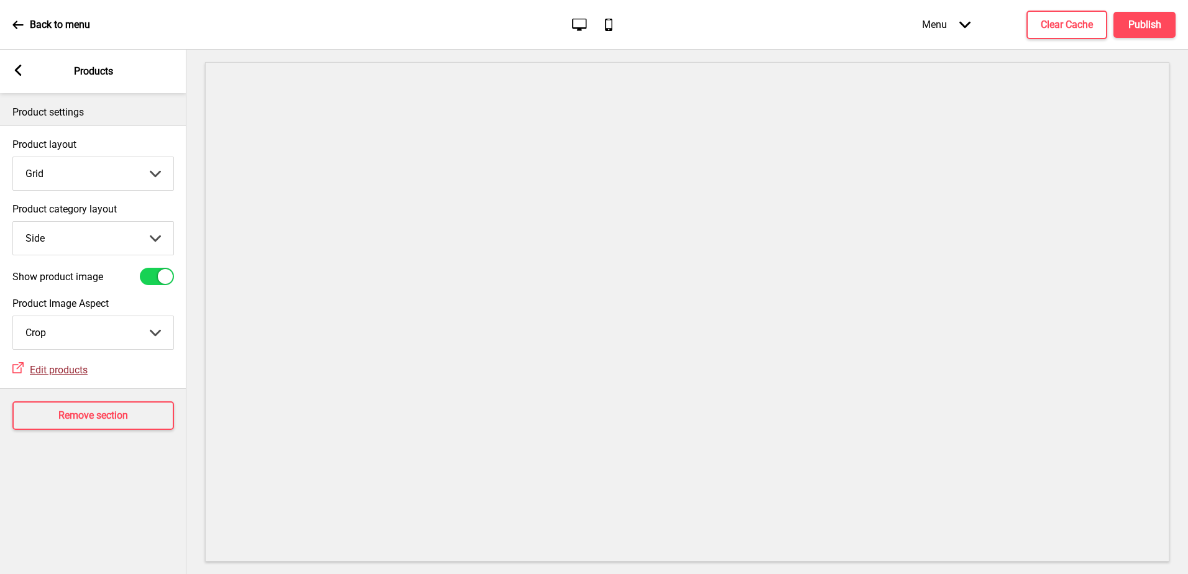
click at [69, 373] on span "Edit products" at bounding box center [59, 370] width 58 height 12
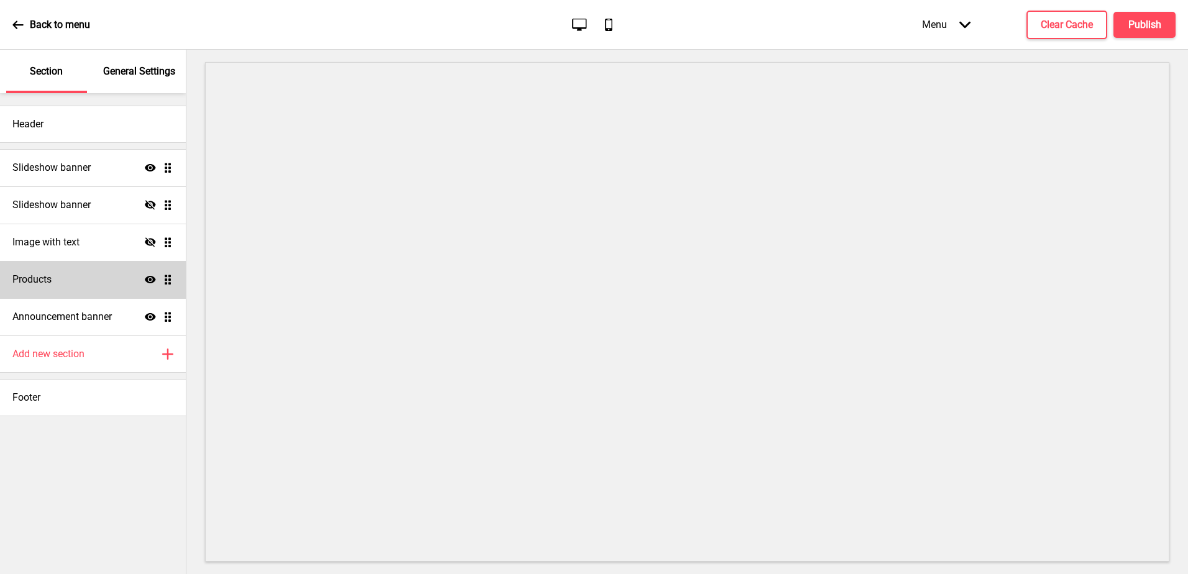
click at [107, 281] on div "Products Show Drag" at bounding box center [93, 279] width 186 height 37
select select "side"
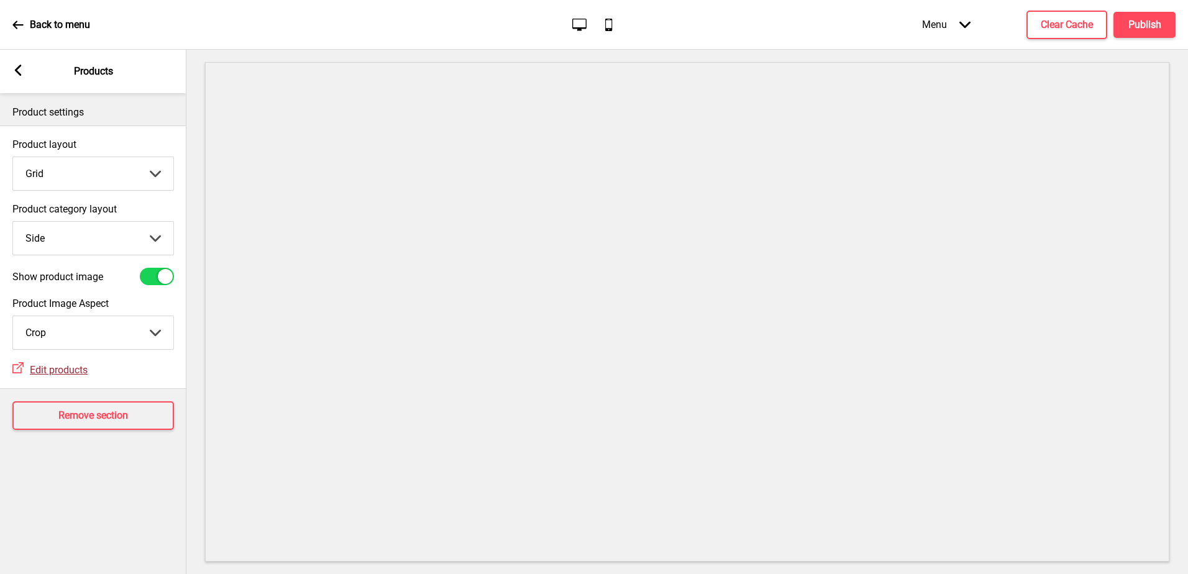
click at [66, 368] on span "Edit products" at bounding box center [59, 370] width 58 height 12
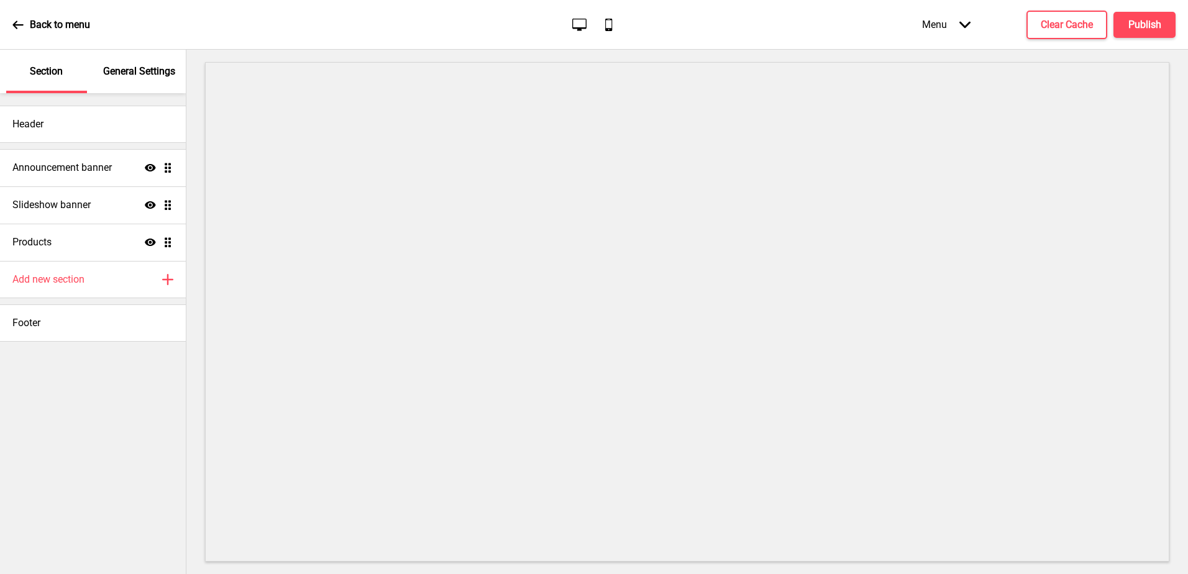
click at [14, 30] on div "Back to menu" at bounding box center [51, 25] width 78 height 34
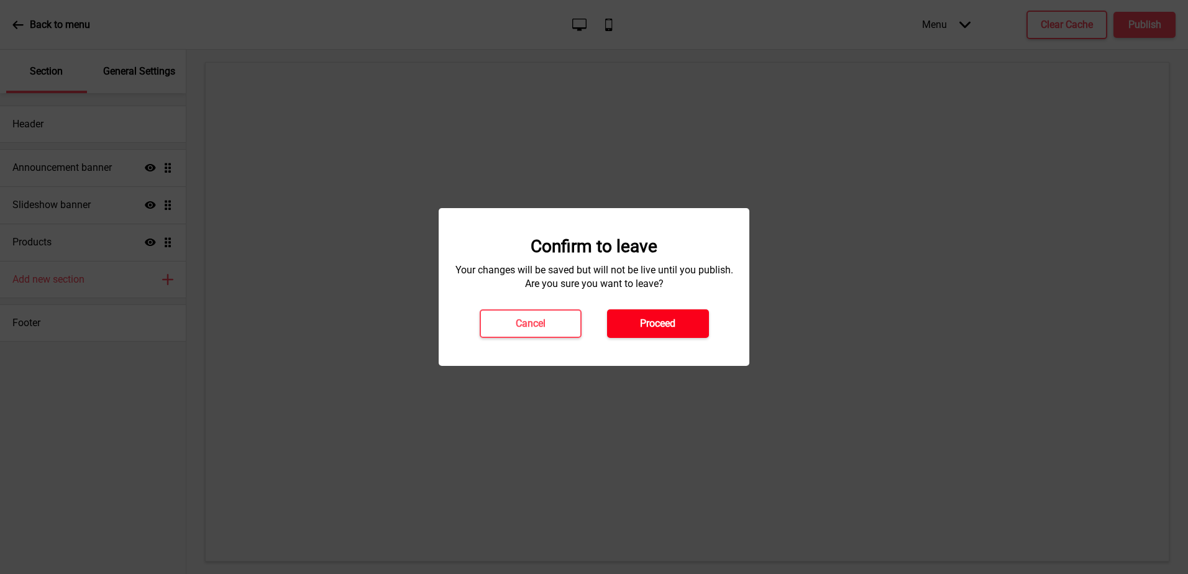
click at [652, 327] on h4 "Proceed" at bounding box center [657, 324] width 35 height 14
